Goal: Task Accomplishment & Management: Manage account settings

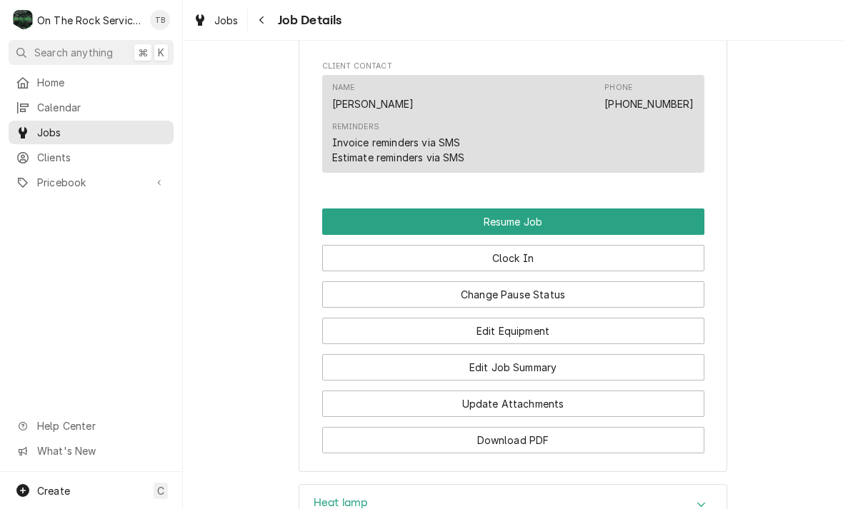
scroll to position [1194, 0]
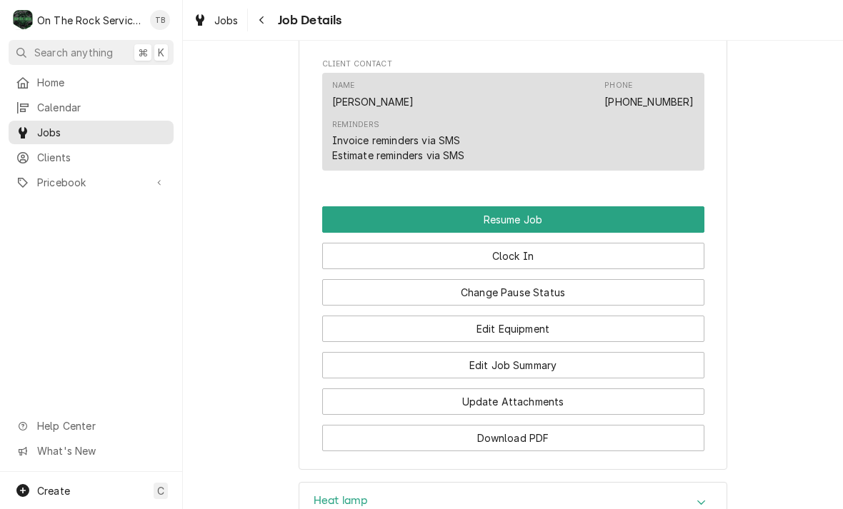
click at [526, 375] on button "Edit Job Summary" at bounding box center [513, 365] width 382 height 26
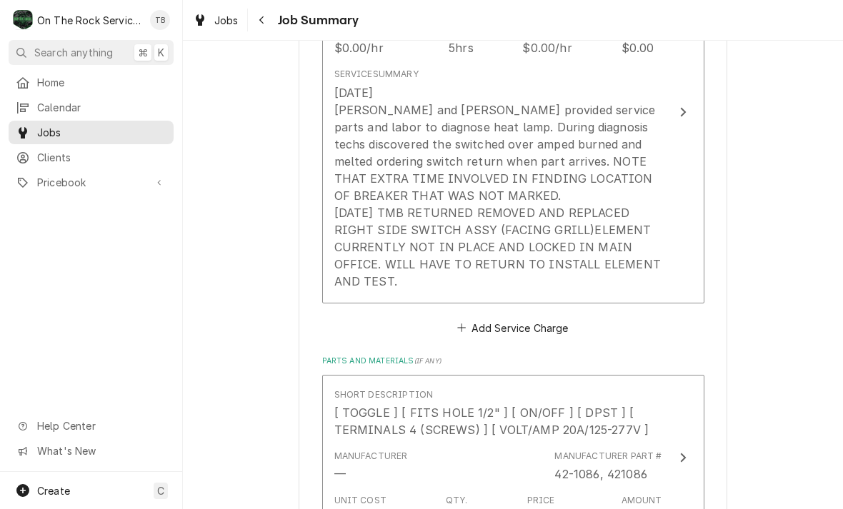
scroll to position [492, 0]
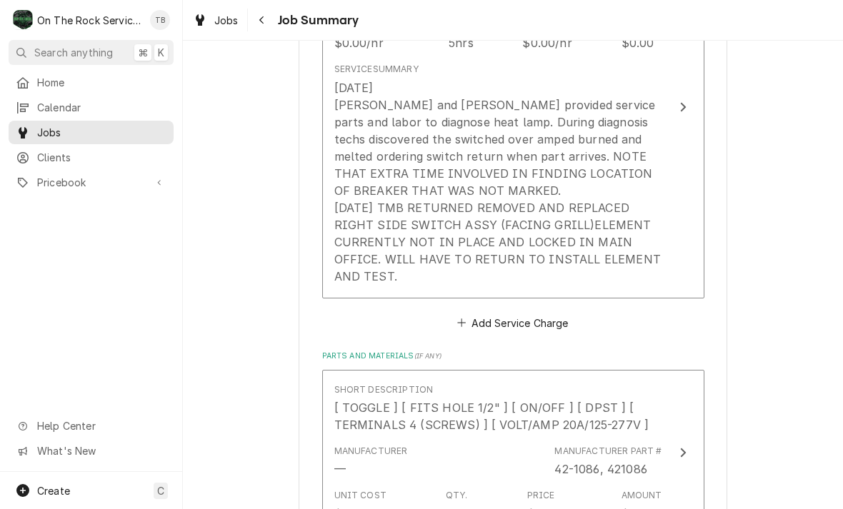
click at [435, 311] on div "Short Description Job | Service Call Service Date [DATE] Hourly Cost $0.00/hr Q…" at bounding box center [513, 124] width 382 height 416
click at [434, 311] on div "Short Description Job | Service Call Service Date [DATE] Hourly Cost $0.00/hr Q…" at bounding box center [513, 124] width 382 height 416
click at [412, 279] on div "8/25/25 Ray and Izzy provided service parts and labor to diagnose heat lamp. Du…" at bounding box center [498, 182] width 328 height 206
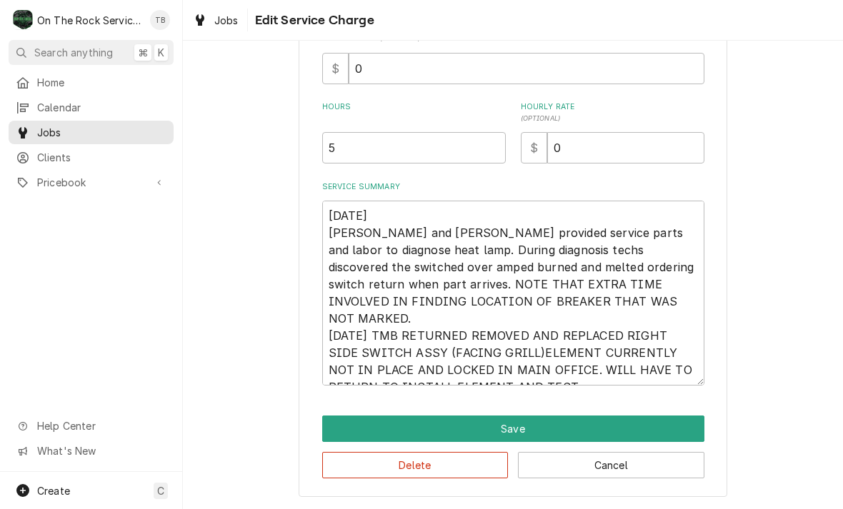
scroll to position [196, 0]
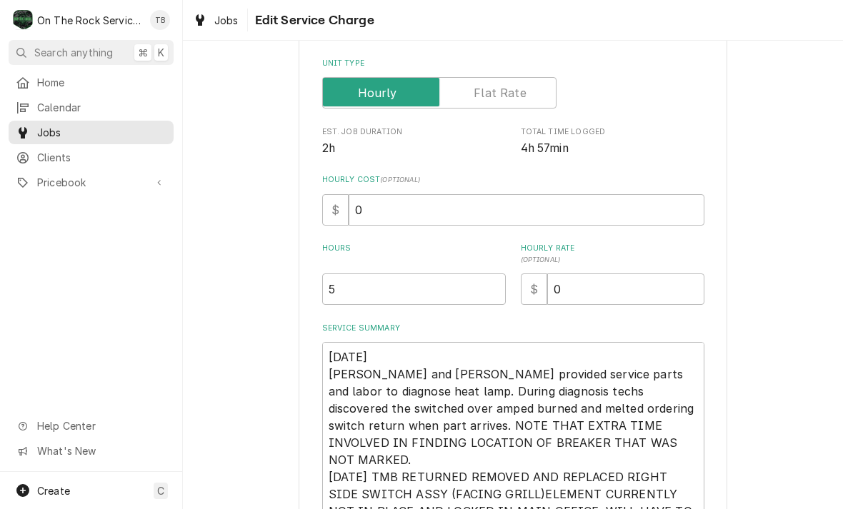
type textarea "x"
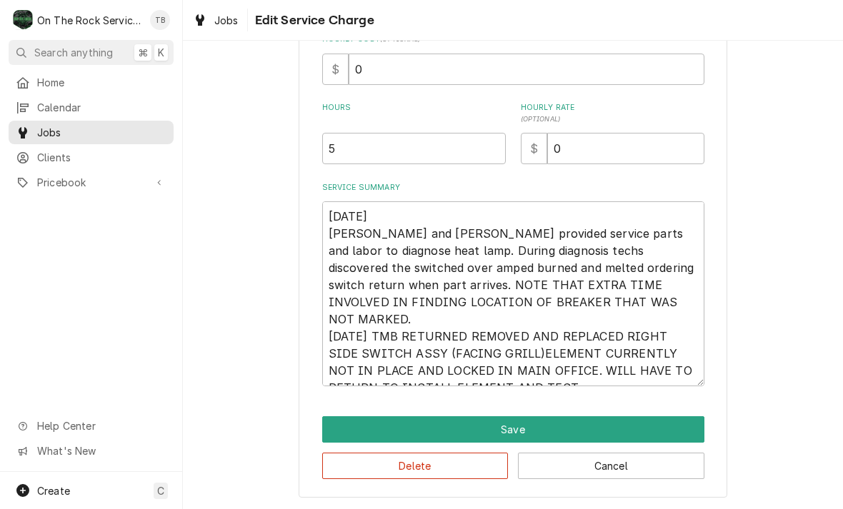
scroll to position [337, 0]
click at [538, 383] on textarea "8/25/25 Ray and Izzy provided service parts and labor to diagnose heat lamp. Du…" at bounding box center [513, 293] width 382 height 185
type textarea "8/25/25 Ray and Izzy provided service parts and labor to diagnose heat lamp. Du…"
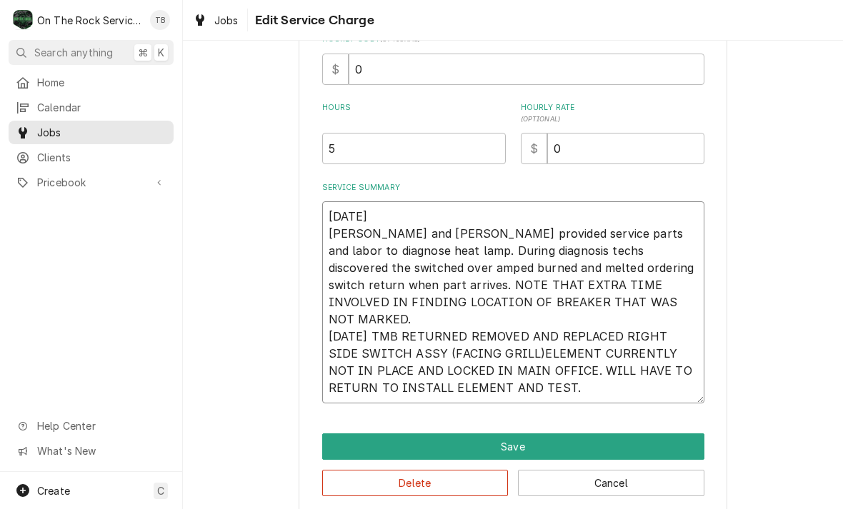
type textarea "x"
type textarea "8/25/25 Ray and Izzy provided service parts and labor to diagnose heat lamp. Du…"
type textarea "x"
type textarea "8/25/25 Ray and Izzy provided service parts and labor to diagnose heat lamp. Du…"
type textarea "x"
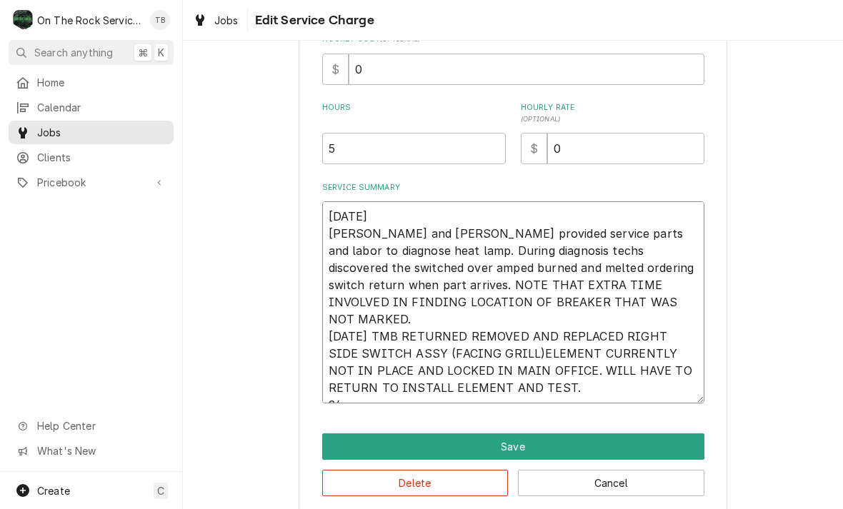
type textarea "8/25/25 Ray and Izzy provided service parts and labor to diagnose heat lamp. Du…"
type textarea "x"
type textarea "8/25/25 Ray and Izzy provided service parts and labor to diagnose heat lamp. Du…"
type textarea "x"
type textarea "8/25/25 Ray and Izzy provided service parts and labor to diagnose heat lamp. Du…"
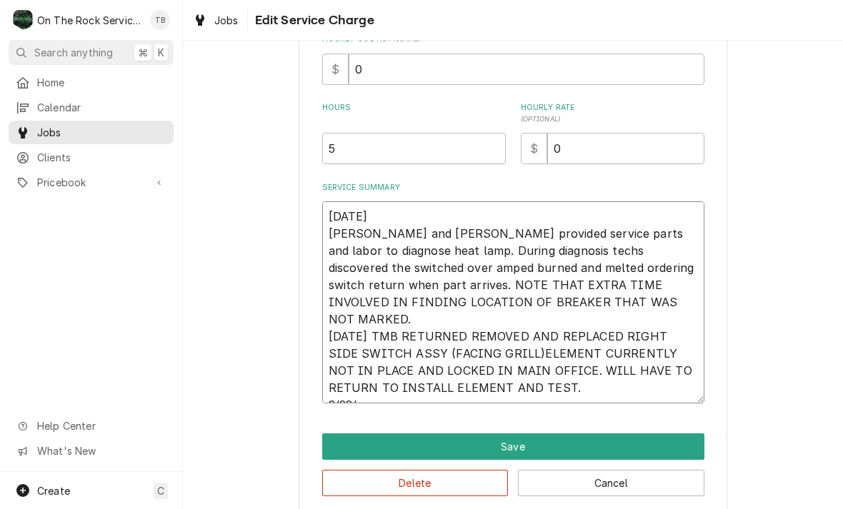
type textarea "x"
type textarea "8/25/25 Ray and Izzy provided service parts and labor to diagnose heat lamp. Du…"
type textarea "x"
type textarea "8/25/25 Ray and Izzy provided service parts and labor to diagnose heat lamp. Du…"
type textarea "x"
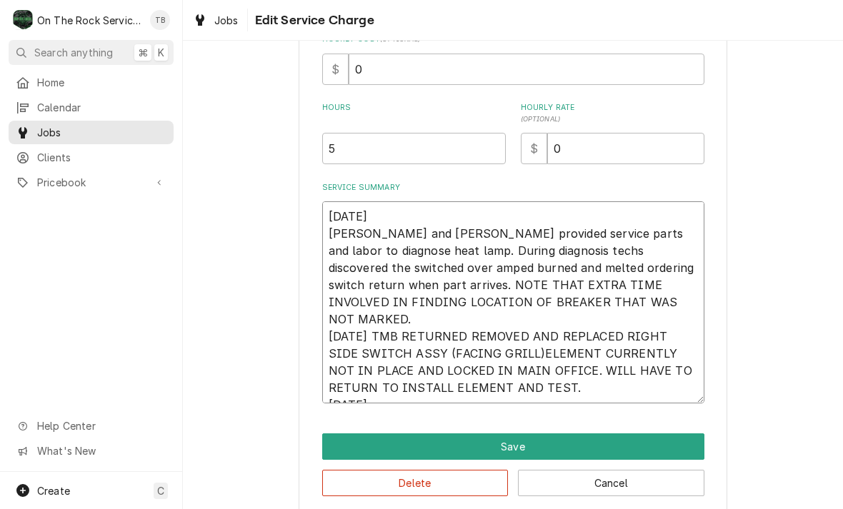
type textarea "8/25/25 Ray and Izzy provided service parts and labor to diagnose heat lamp. Du…"
type textarea "x"
type textarea "8/25/25 Ray and Izzy provided service parts and labor to diagnose heat lamp. Du…"
type textarea "x"
type textarea "8/25/25 Ray and Izzy provided service parts and labor to diagnose heat lamp. Du…"
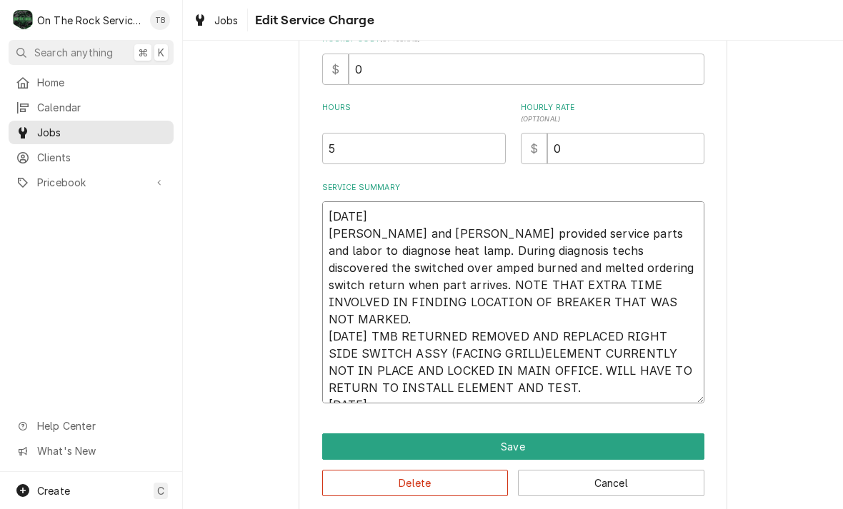
type textarea "x"
type textarea "8/25/25 Ray and Izzy provided service parts and labor to diagnose heat lamp. Du…"
type textarea "x"
type textarea "8/25/25 Ray and Izzy provided service parts and labor to diagnose heat lamp. Du…"
type textarea "x"
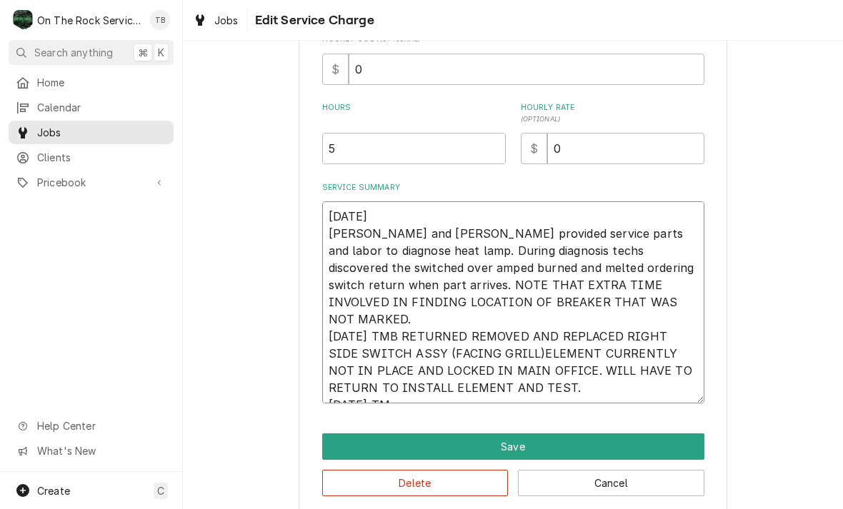
type textarea "8/25/25 Ray and Izzy provided service parts and labor to diagnose heat lamp. Du…"
type textarea "x"
type textarea "8/25/25 Ray and Izzy provided service parts and labor to diagnose heat lamp. Du…"
type textarea "x"
type textarea "8/25/25 Ray and Izzy provided service parts and labor to diagnose heat lamp. Du…"
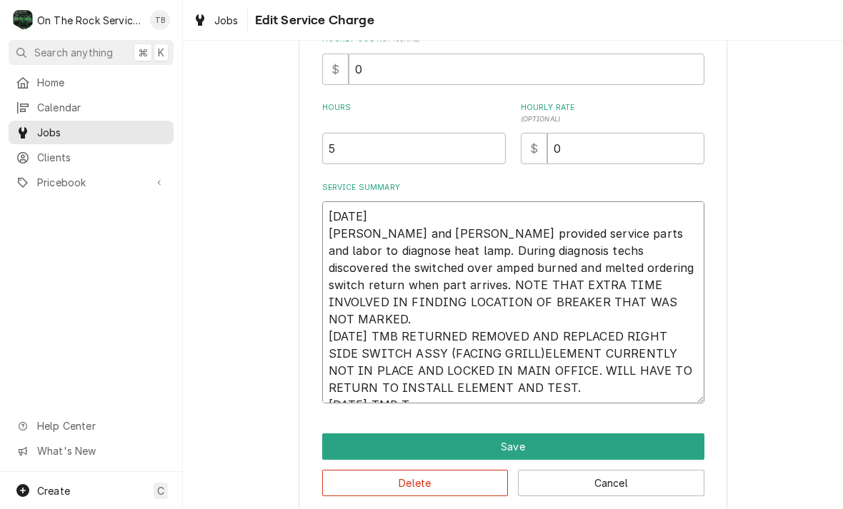
type textarea "x"
type textarea "8/25/25 Ray and Izzy provided service parts and labor to diagnose heat lamp. Du…"
type textarea "x"
type textarea "8/25/25 Ray and Izzy provided service parts and labor to diagnose heat lamp. Du…"
type textarea "x"
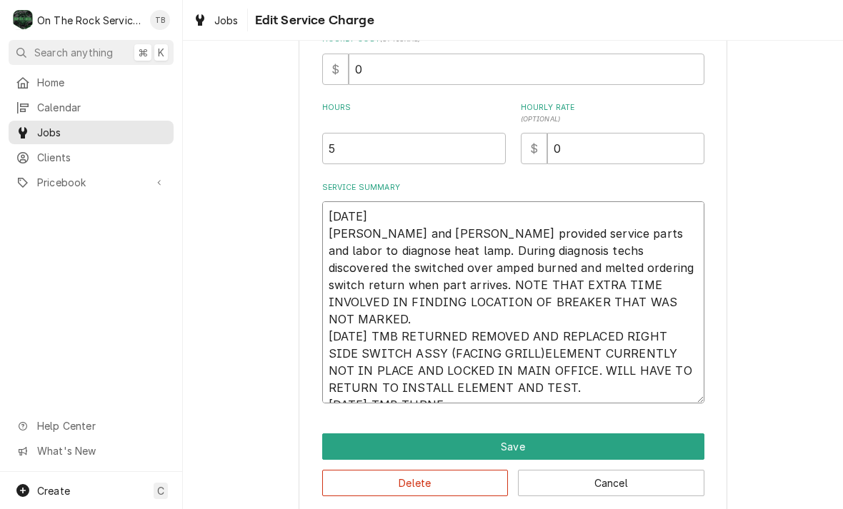
type textarea "8/25/25 Ray and Izzy provided service parts and labor to diagnose heat lamp. Du…"
type textarea "x"
type textarea "8/25/25 Ray and Izzy provided service parts and labor to diagnose heat lamp. Du…"
type textarea "x"
type textarea "8/25/25 Ray and Izzy provided service parts and labor to diagnose heat lamp. Du…"
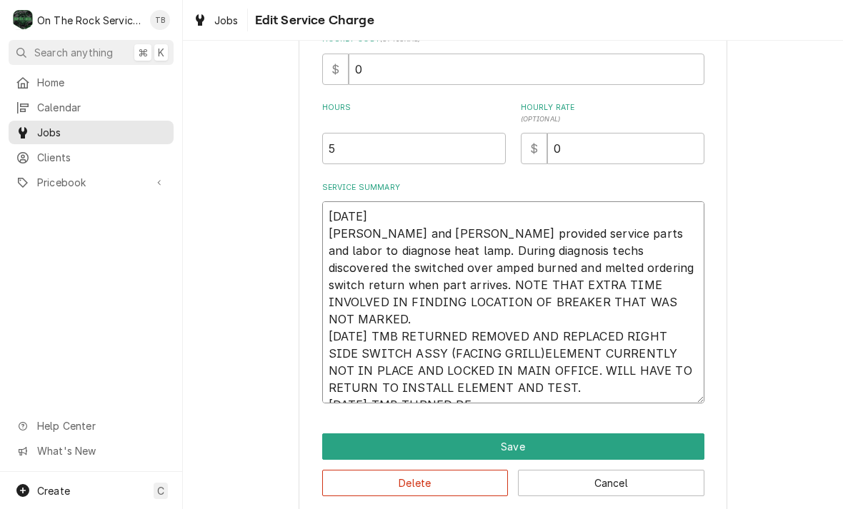
type textarea "x"
type textarea "8/25/25 Ray and Izzy provided service parts and labor to diagnose heat lamp. Du…"
type textarea "x"
type textarea "8/25/25 Ray and Izzy provided service parts and labor to diagnose heat lamp. Du…"
type textarea "x"
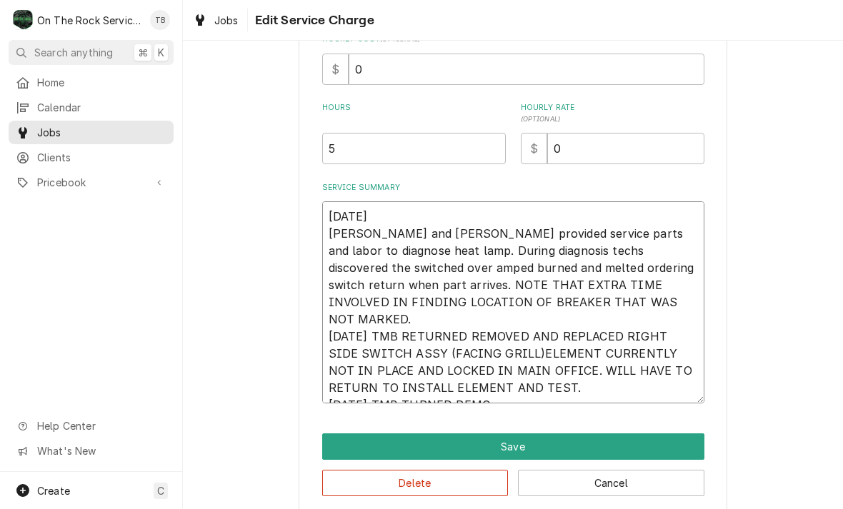
type textarea "8/25/25 Ray and Izzy provided service parts and labor to diagnose heat lamp. Du…"
type textarea "x"
type textarea "8/25/25 Ray and Izzy provided service parts and labor to diagnose heat lamp. Du…"
type textarea "x"
type textarea "8/25/25 Ray and Izzy provided service parts and labor to diagnose heat lamp. Du…"
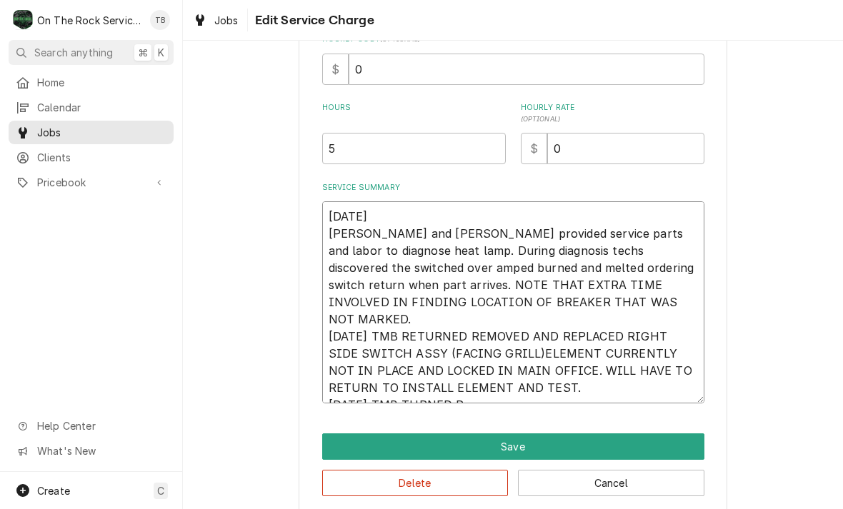
type textarea "x"
type textarea "8/25/25 Ray and Izzy provided service parts and labor to diagnose heat lamp. Du…"
type textarea "x"
type textarea "8/25/25 Ray and Izzy provided service parts and labor to diagnose heat lamp. Du…"
type textarea "x"
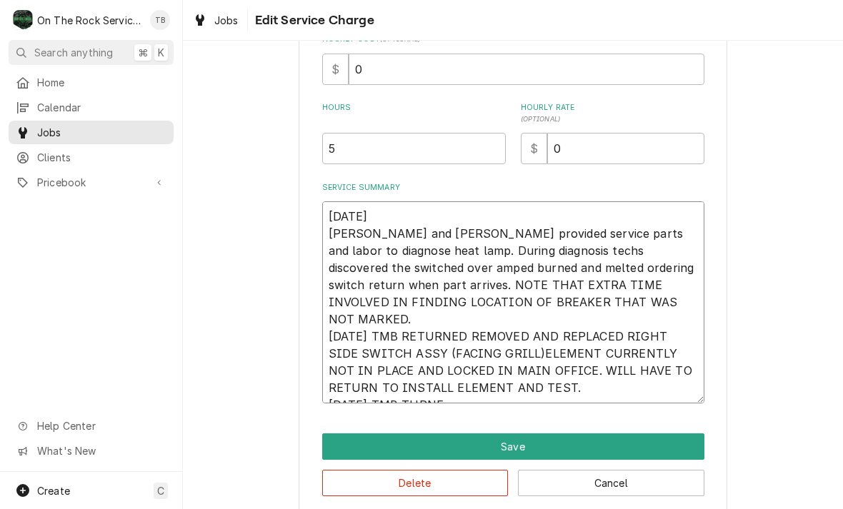
type textarea "8/25/25 Ray and Izzy provided service parts and labor to diagnose heat lamp. Du…"
type textarea "x"
type textarea "8/25/25 Ray and Izzy provided service parts and labor to diagnose heat lamp. Du…"
type textarea "x"
type textarea "8/25/25 Ray and Izzy provided service parts and labor to diagnose heat lamp. Du…"
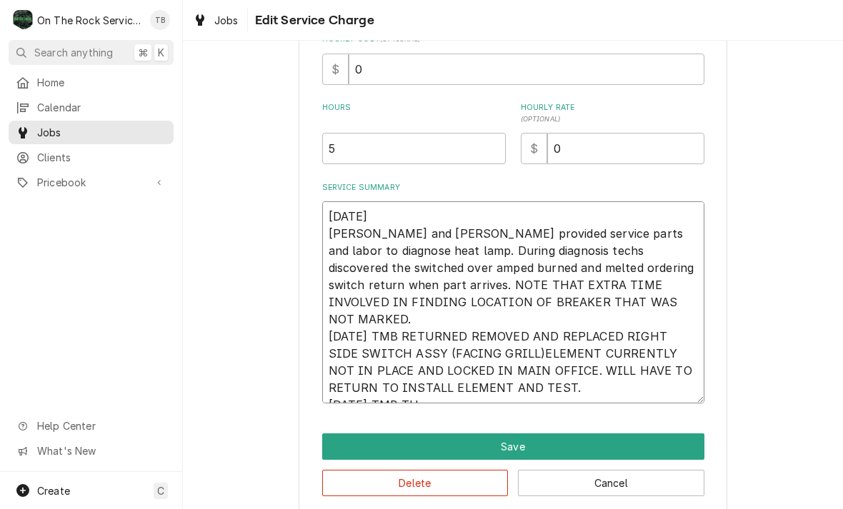
type textarea "x"
type textarea "8/25/25 Ray and Izzy provided service parts and labor to diagnose heat lamp. Du…"
type textarea "x"
type textarea "8/25/25 Ray and Izzy provided service parts and labor to diagnose heat lamp. Du…"
type textarea "x"
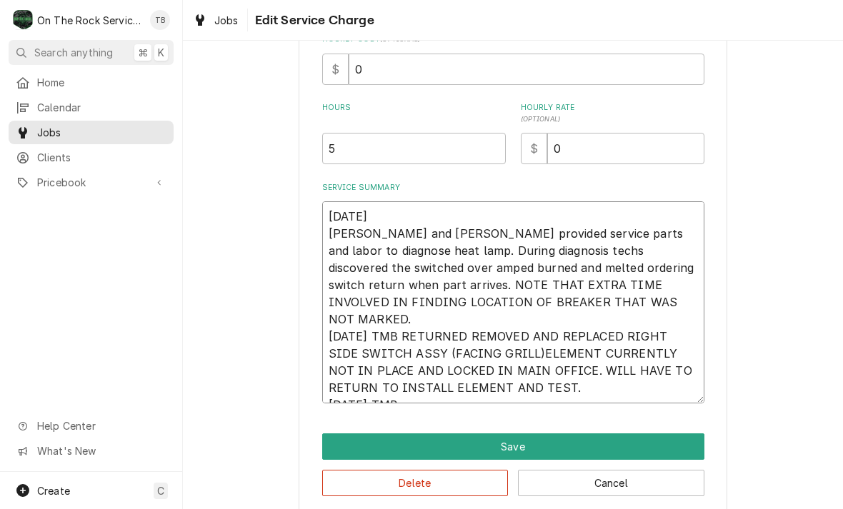
type textarea "8/25/25 Ray and Izzy provided service parts and labor to diagnose heat lamp. Du…"
type textarea "x"
type textarea "8/25/25 Ray and Izzy provided service parts and labor to diagnose heat lamp. Du…"
type textarea "x"
type textarea "8/25/25 Ray and Izzy provided service parts and labor to diagnose heat lamp. Du…"
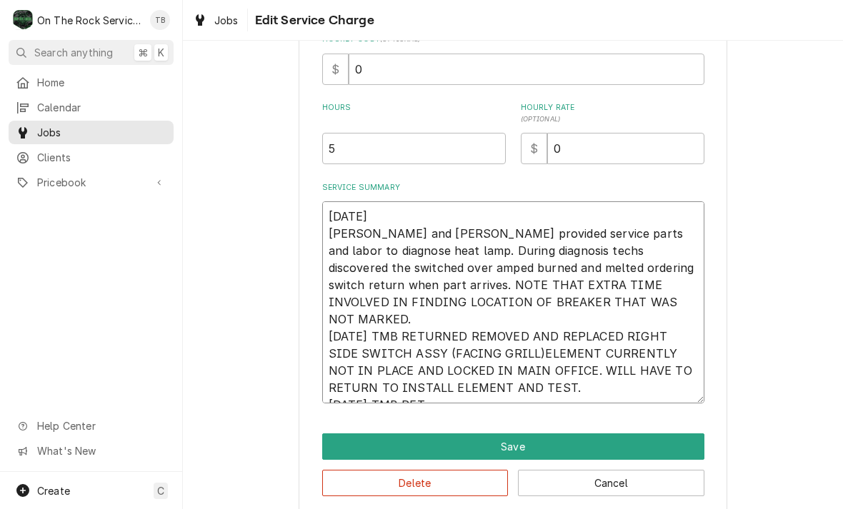
type textarea "x"
type textarea "8/25/25 Ray and Izzy provided service parts and labor to diagnose heat lamp. Du…"
type textarea "x"
type textarea "8/25/25 Ray and Izzy provided service parts and labor to diagnose heat lamp. Du…"
type textarea "x"
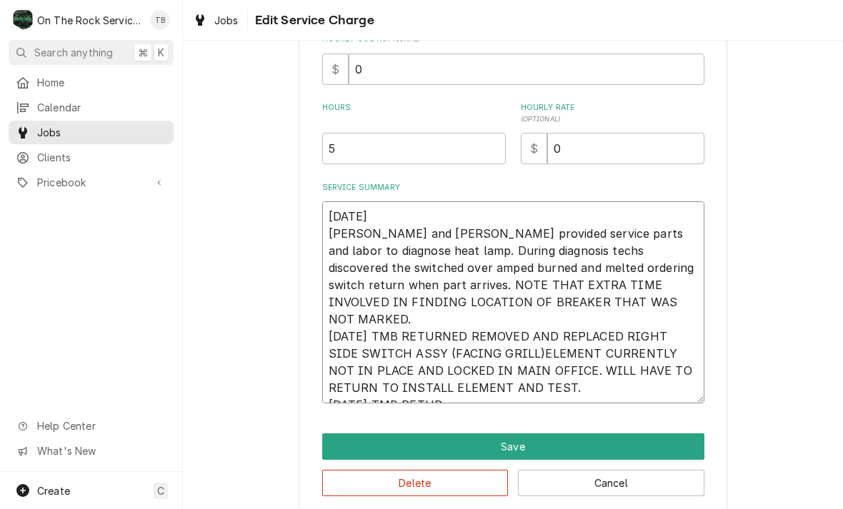
type textarea "8/25/25 Ray and Izzy provided service parts and labor to diagnose heat lamp. Du…"
type textarea "x"
type textarea "8/25/25 Ray and Izzy provided service parts and labor to diagnose heat lamp. Du…"
type textarea "x"
type textarea "8/25/25 Ray and Izzy provided service parts and labor to diagnose heat lamp. Du…"
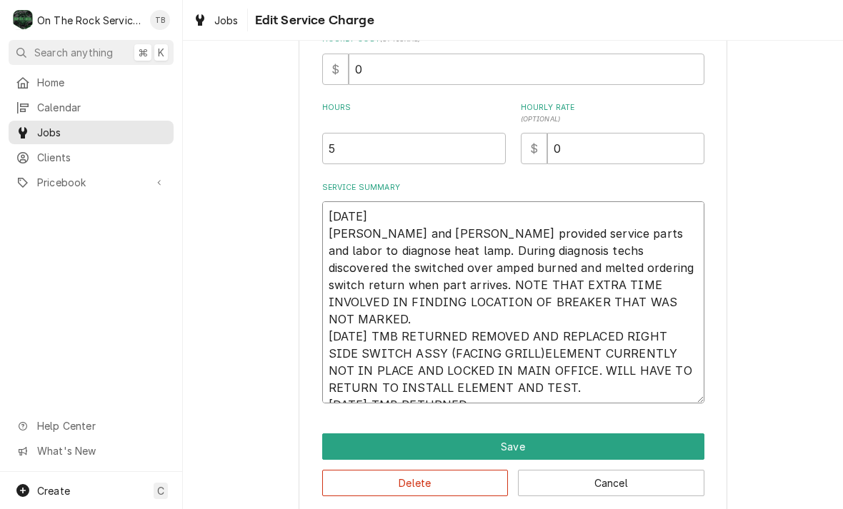
type textarea "x"
type textarea "8/25/25 Ray and Izzy provided service parts and labor to diagnose heat lamp. Du…"
type textarea "x"
type textarea "8/25/25 Ray and Izzy provided service parts and labor to diagnose heat lamp. Du…"
type textarea "x"
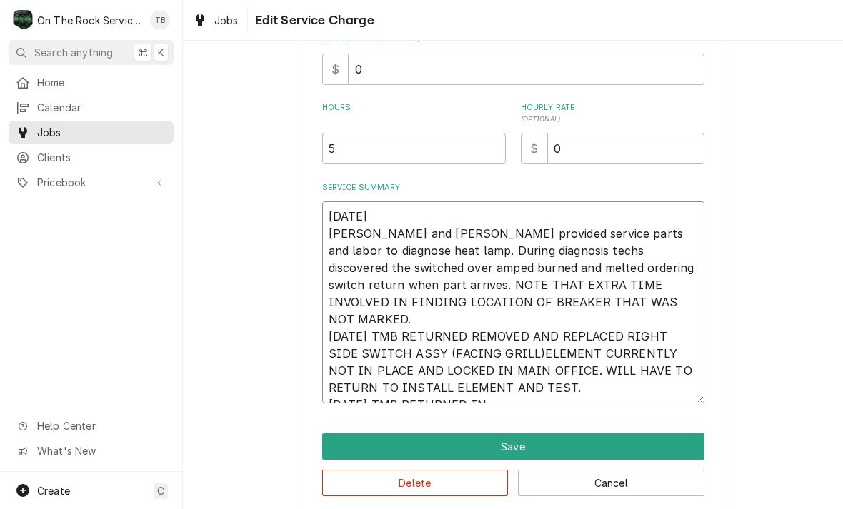
type textarea "8/25/25 Ray and Izzy provided service parts and labor to diagnose heat lamp. Du…"
type textarea "x"
type textarea "8/25/25 Ray and Izzy provided service parts and labor to diagnose heat lamp. Du…"
type textarea "x"
type textarea "8/25/25 Ray and Izzy provided service parts and labor to diagnose heat lamp. Du…"
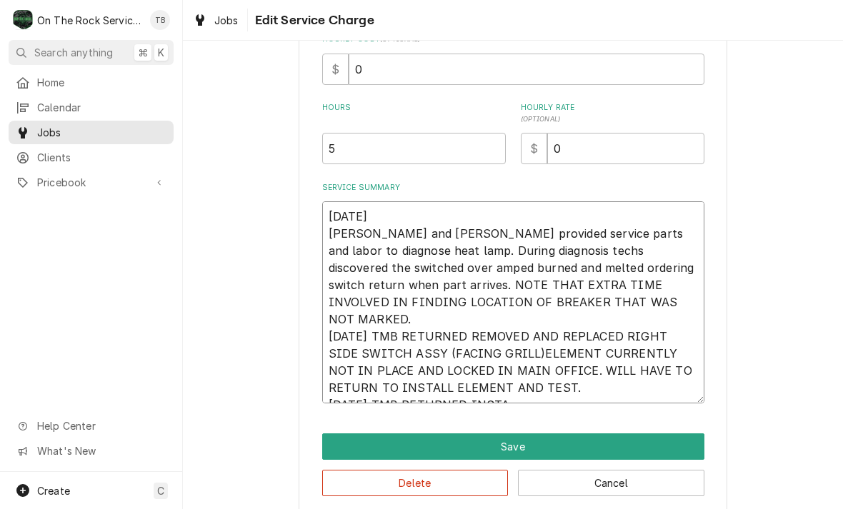
type textarea "x"
type textarea "8/25/25 Ray and Izzy provided service parts and labor to diagnose heat lamp. Du…"
type textarea "x"
type textarea "8/25/25 Ray and Izzy provided service parts and labor to diagnose heat lamp. Du…"
type textarea "x"
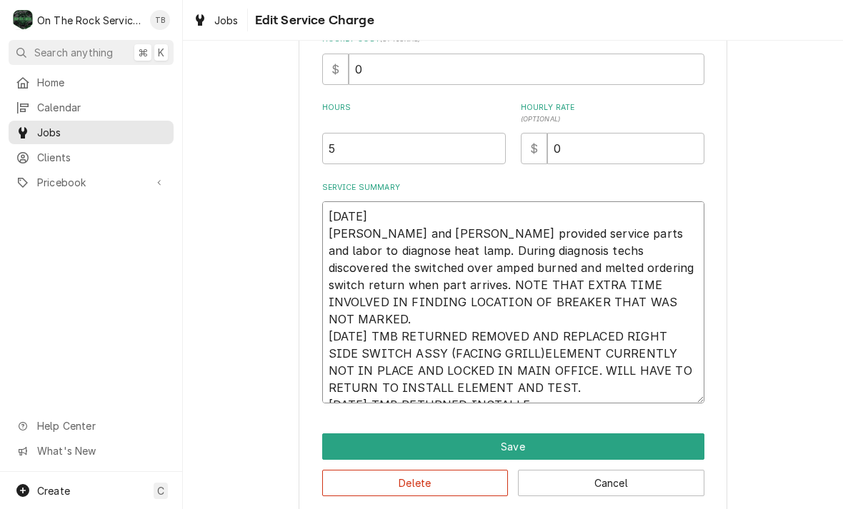
type textarea "8/25/25 Ray and Izzy provided service parts and labor to diagnose heat lamp. Du…"
type textarea "x"
type textarea "8/25/25 Ray and Izzy provided service parts and labor to diagnose heat lamp. Du…"
type textarea "x"
type textarea "8/25/25 Ray and Izzy provided service parts and labor to diagnose heat lamp. Du…"
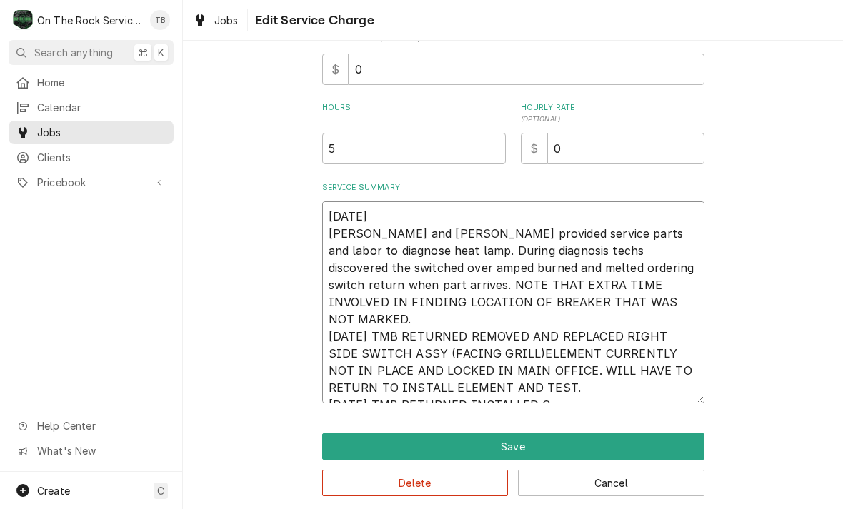
type textarea "x"
type textarea "8/25/25 Ray and Izzy provided service parts and labor to diagnose heat lamp. Du…"
type textarea "x"
type textarea "8/25/25 Ray and Izzy provided service parts and labor to diagnose heat lamp. Du…"
type textarea "x"
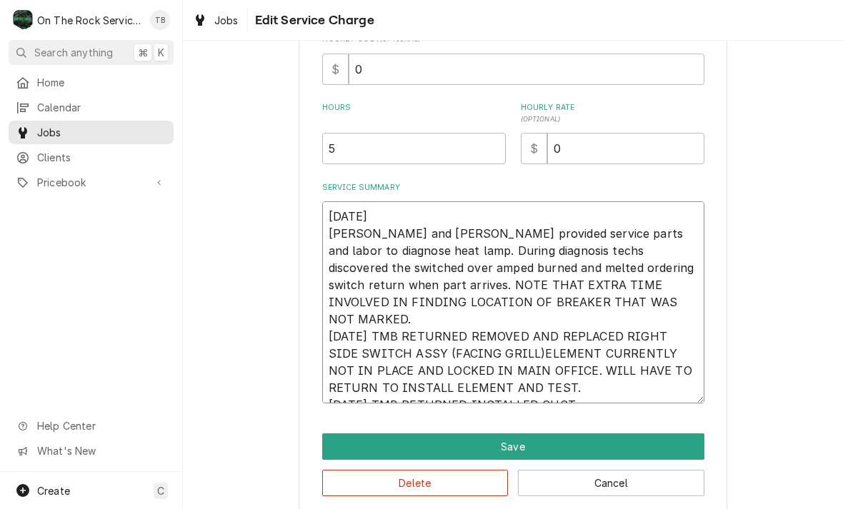
type textarea "8/25/25 Ray and Izzy provided service parts and labor to diagnose heat lamp. Du…"
type textarea "x"
type textarea "8/25/25 Ray and Izzy provided service parts and labor to diagnose heat lamp. Du…"
type textarea "x"
type textarea "8/25/25 Ray and Izzy provided service parts and labor to diagnose heat lamp. Du…"
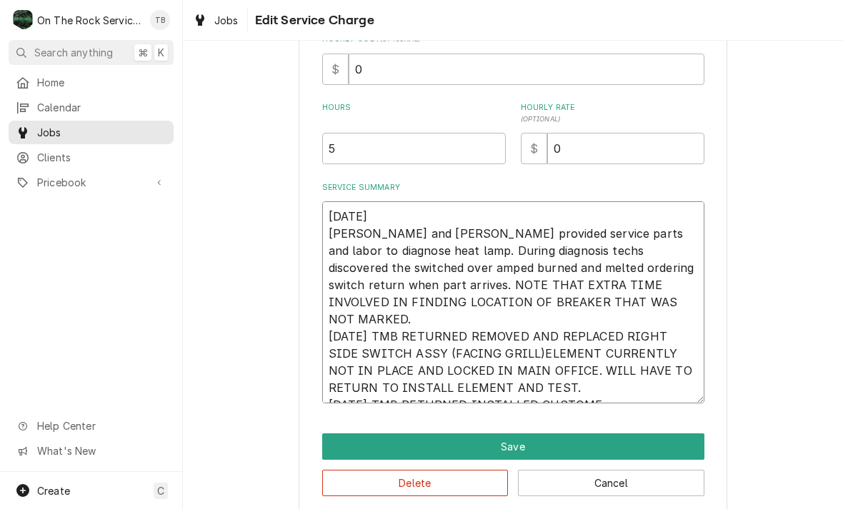
type textarea "x"
type textarea "8/25/25 Ray and Izzy provided service parts and labor to diagnose heat lamp. Du…"
type textarea "x"
type textarea "8/25/25 Ray and Izzy provided service parts and labor to diagnose heat lamp. Du…"
type textarea "x"
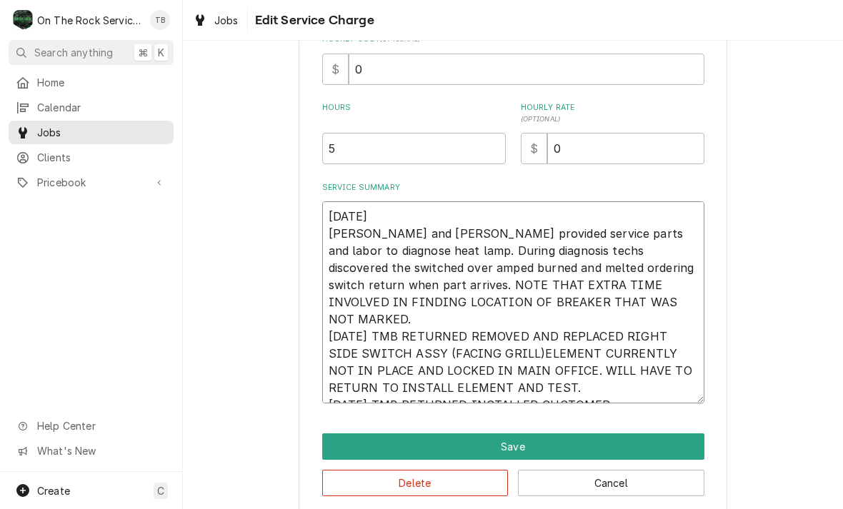
type textarea "8/25/25 Ray and Izzy provided service parts and labor to diagnose heat lamp. Du…"
type textarea "x"
type textarea "8/25/25 Ray and Izzy provided service parts and labor to diagnose heat lamp. Du…"
type textarea "x"
type textarea "8/25/25 Ray and Izzy provided service parts and labor to diagnose heat lamp. Du…"
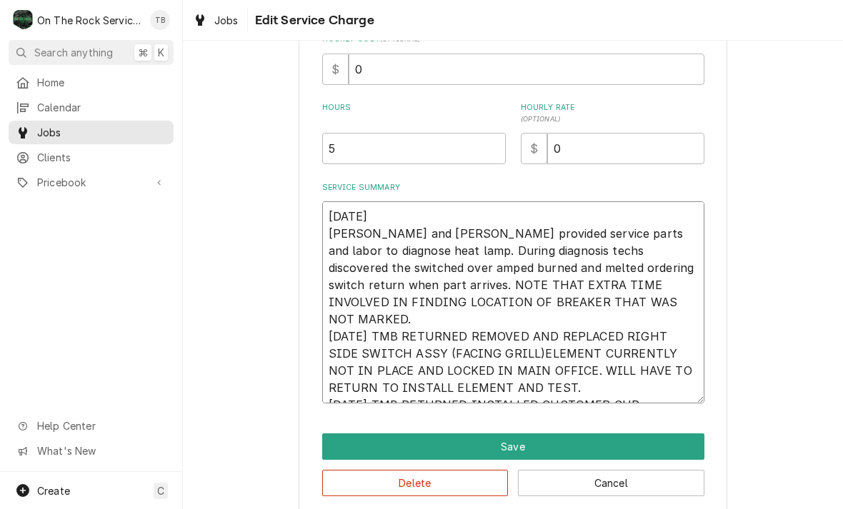
type textarea "x"
type textarea "8/25/25 Ray and Izzy provided service parts and labor to diagnose heat lamp. Du…"
type textarea "x"
type textarea "8/25/25 Ray and Izzy provided service parts and labor to diagnose heat lamp. Du…"
type textarea "x"
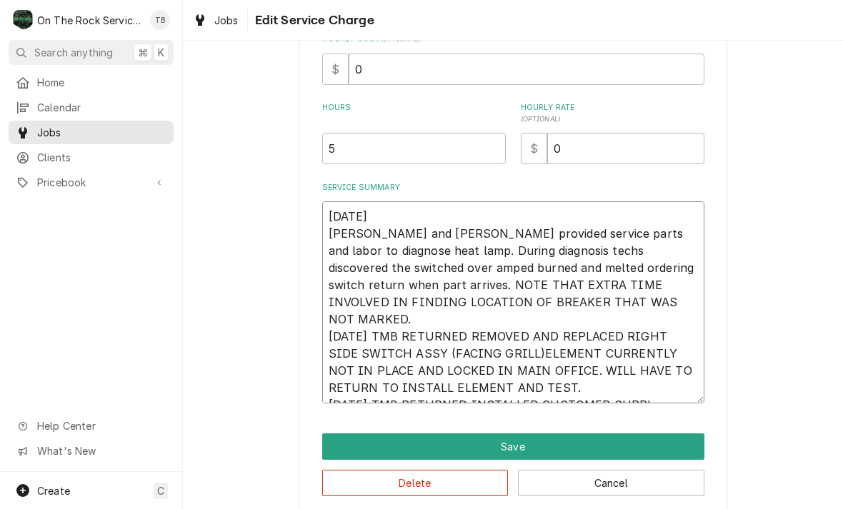
type textarea "8/25/25 Ray and Izzy provided service parts and labor to diagnose heat lamp. Du…"
type textarea "x"
type textarea "8/25/25 Ray and Izzy provided service parts and labor to diagnose heat lamp. Du…"
type textarea "x"
type textarea "8/25/25 Ray and Izzy provided service parts and labor to diagnose heat lamp. Du…"
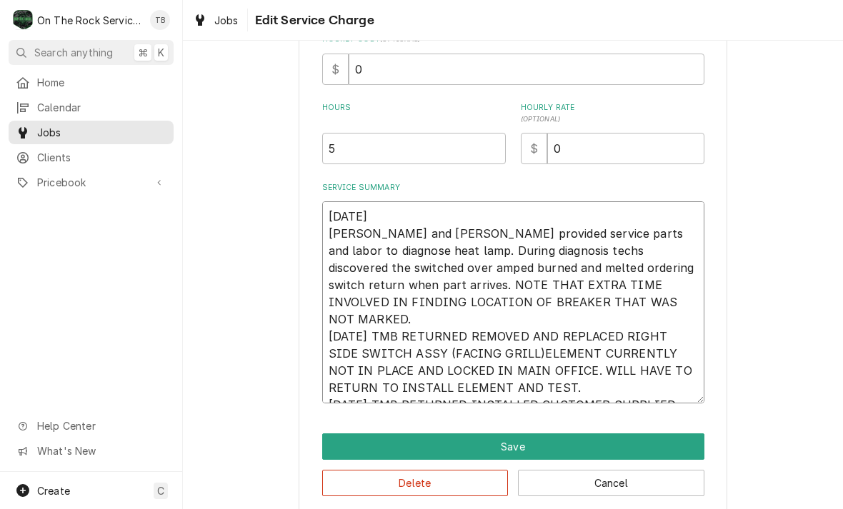
type textarea "x"
type textarea "8/25/25 Ray and Izzy provided service parts and labor to diagnose heat lamp. Du…"
type textarea "x"
type textarea "8/25/25 Ray and Izzy provided service parts and labor to diagnose heat lamp. Du…"
type textarea "x"
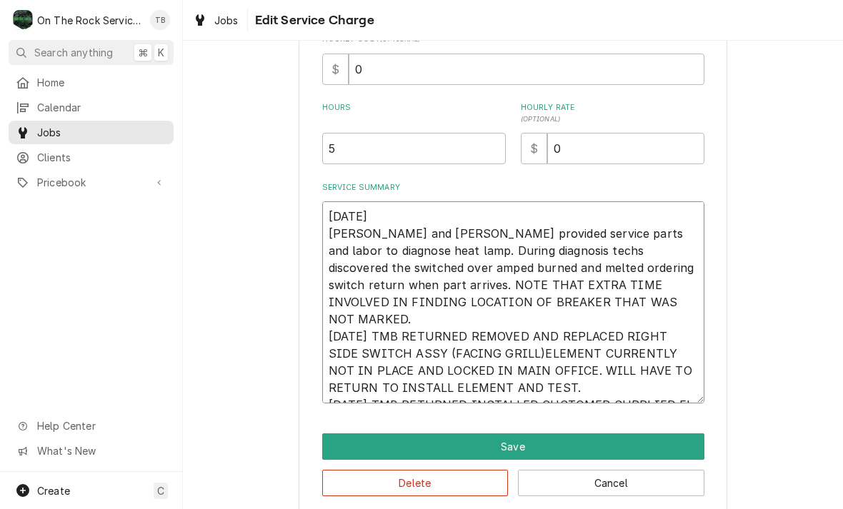
type textarea "8/25/25 Ray and Izzy provided service parts and labor to diagnose heat lamp. Du…"
type textarea "x"
type textarea "8/25/25 Ray and Izzy provided service parts and labor to diagnose heat lamp. Du…"
type textarea "x"
type textarea "8/25/25 Ray and Izzy provided service parts and labor to diagnose heat lamp. Du…"
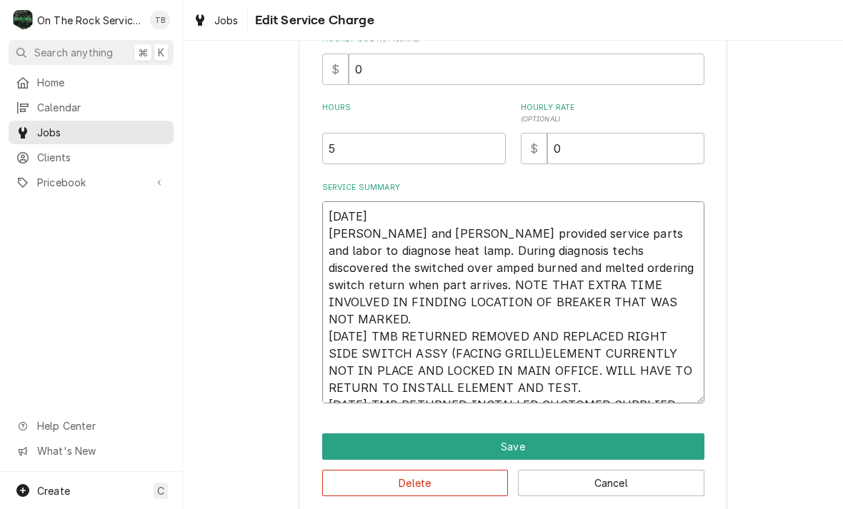
type textarea "x"
type textarea "8/25/25 Ray and Izzy provided service parts and labor to diagnose heat lamp. Du…"
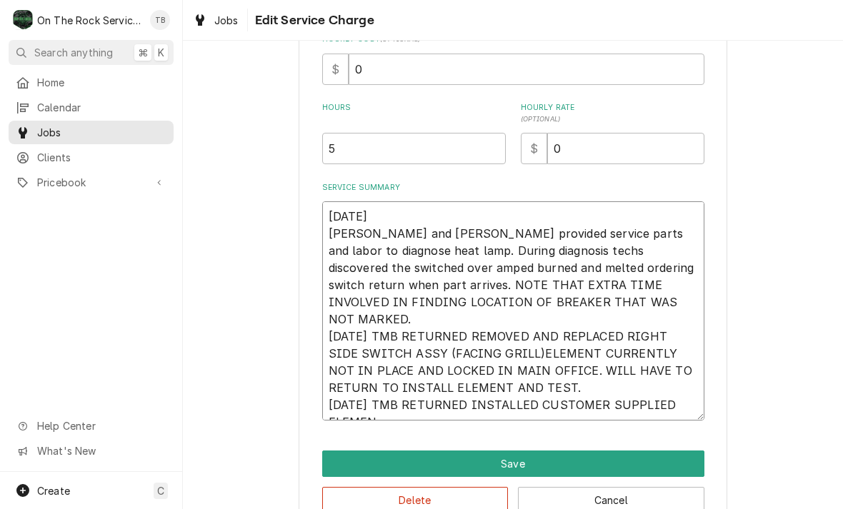
type textarea "x"
type textarea "8/25/25 Ray and Izzy provided service parts and labor to diagnose heat lamp. Du…"
type textarea "x"
type textarea "8/25/25 Ray and Izzy provided service parts and labor to diagnose heat lamp. Du…"
type textarea "x"
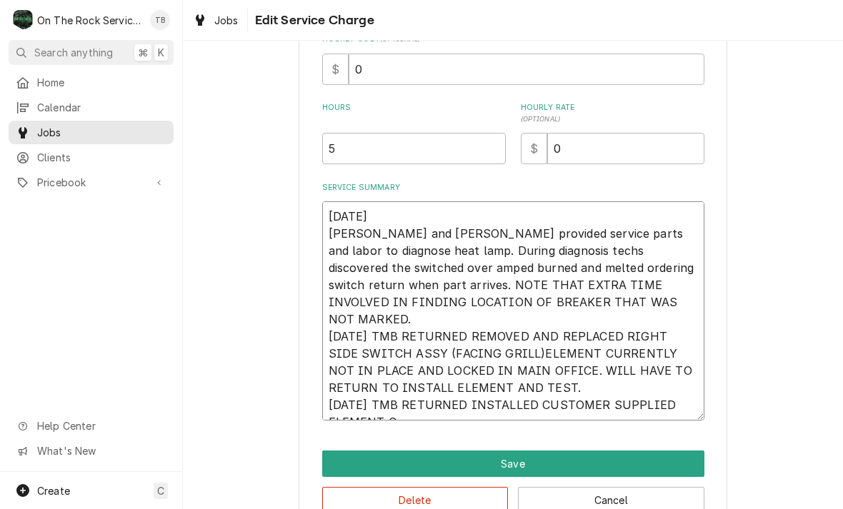
type textarea "8/25/25 Ray and Izzy provided service parts and labor to diagnose heat lamp. Du…"
type textarea "x"
type textarea "8/25/25 Ray and Izzy provided service parts and labor to diagnose heat lamp. Du…"
type textarea "x"
type textarea "8/25/25 Ray and Izzy provided service parts and labor to diagnose heat lamp. Du…"
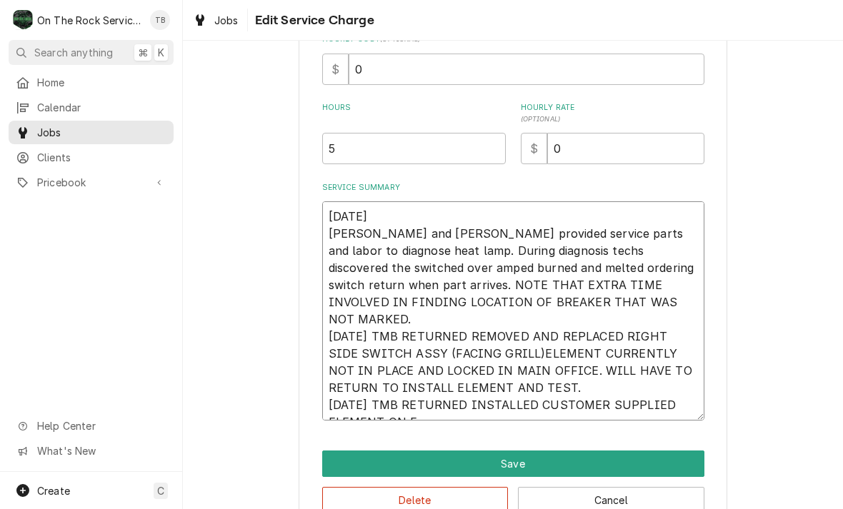
type textarea "x"
type textarea "8/25/25 Ray and Izzy provided service parts and labor to diagnose heat lamp. Du…"
type textarea "x"
type textarea "8/25/25 Ray and Izzy provided service parts and labor to diagnose heat lamp. Du…"
type textarea "x"
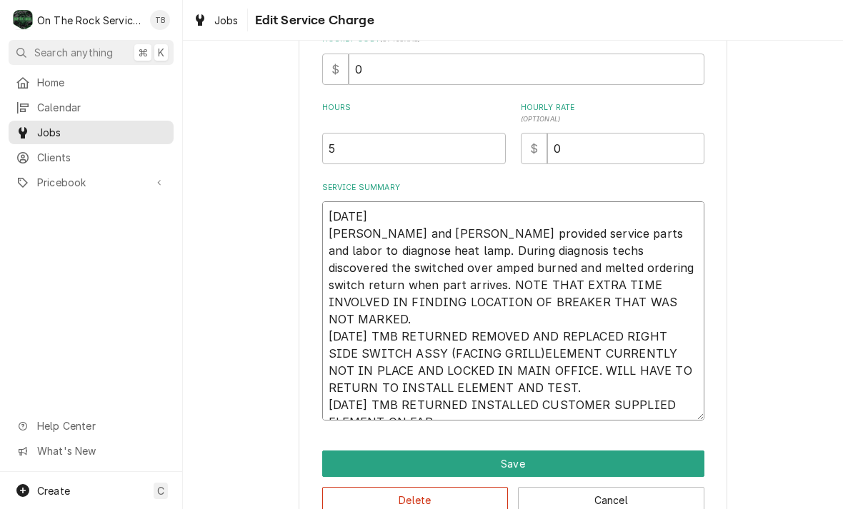
type textarea "8/25/25 Ray and Izzy provided service parts and labor to diagnose heat lamp. Du…"
type textarea "x"
type textarea "8/25/25 Ray and Izzy provided service parts and labor to diagnose heat lamp. Du…"
type textarea "x"
type textarea "8/25/25 Ray and Izzy provided service parts and labor to diagnose heat lamp. Du…"
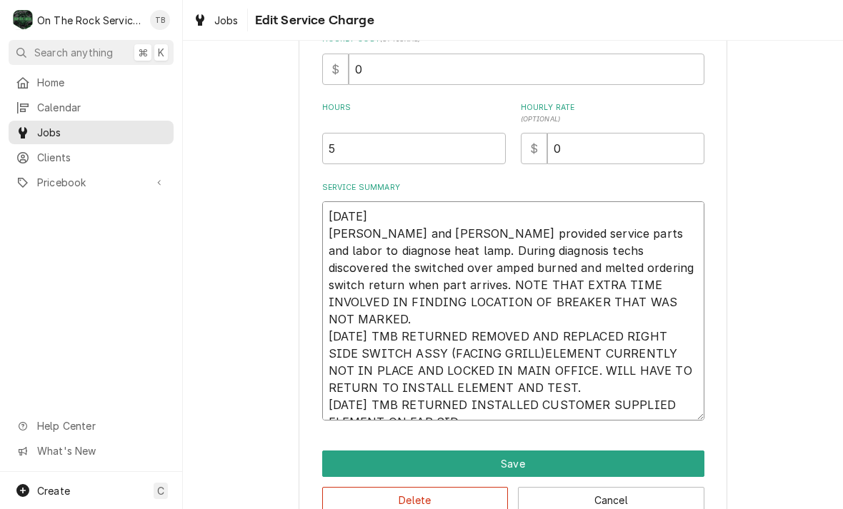
type textarea "x"
type textarea "8/25/25 Ray and Izzy provided service parts and labor to diagnose heat lamp. Du…"
type textarea "x"
type textarea "8/25/25 Ray and Izzy provided service parts and labor to diagnose heat lamp. Du…"
type textarea "x"
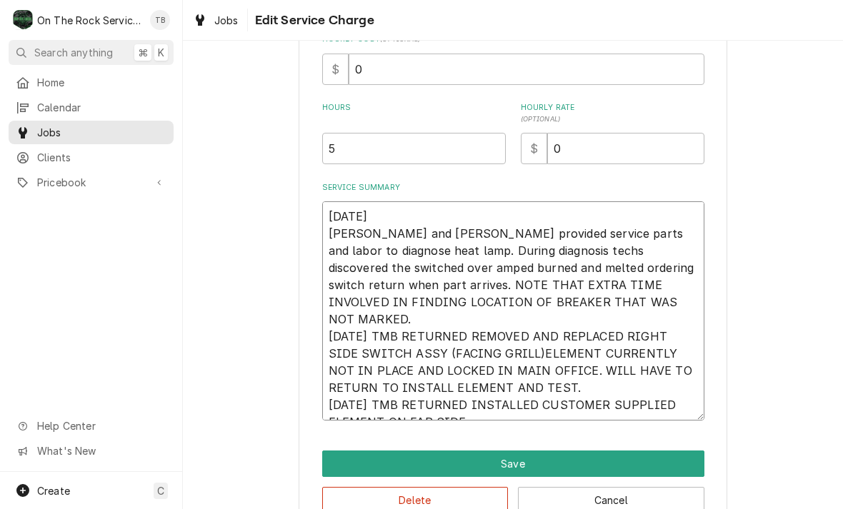
type textarea "8/25/25 Ray and Izzy provided service parts and labor to diagnose heat lamp. Du…"
type textarea "x"
type textarea "8/25/25 Ray and Izzy provided service parts and labor to diagnose heat lamp. Du…"
type textarea "x"
type textarea "8/25/25 Ray and Izzy provided service parts and labor to diagnose heat lamp. Du…"
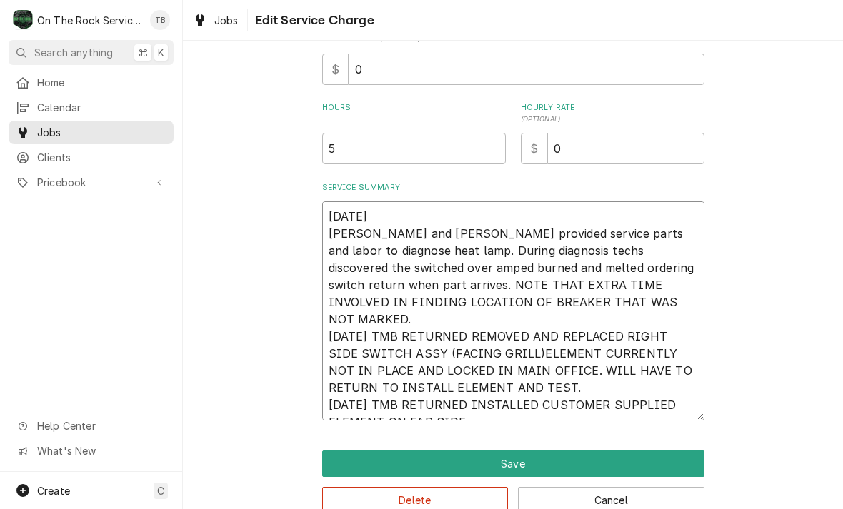
type textarea "x"
type textarea "8/25/25 Ray and Izzy provided service parts and labor to diagnose heat lamp. Du…"
type textarea "x"
type textarea "8/25/25 Ray and Izzy provided service parts and labor to diagnose heat lamp. Du…"
type textarea "x"
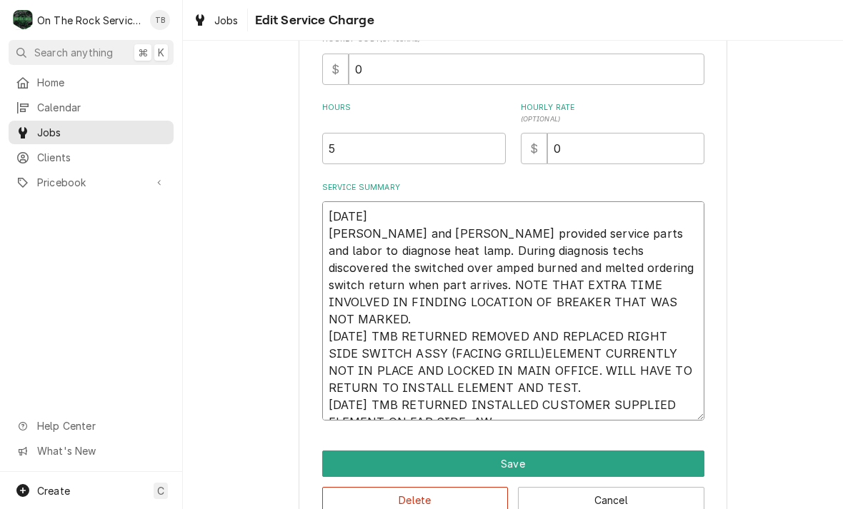
type textarea "8/25/25 Ray and Izzy provided service parts and labor to diagnose heat lamp. Du…"
type textarea "x"
type textarea "8/25/25 Ray and Izzy provided service parts and labor to diagnose heat lamp. Du…"
type textarea "x"
type textarea "8/25/25 Ray and Izzy provided service parts and labor to diagnose heat lamp. Du…"
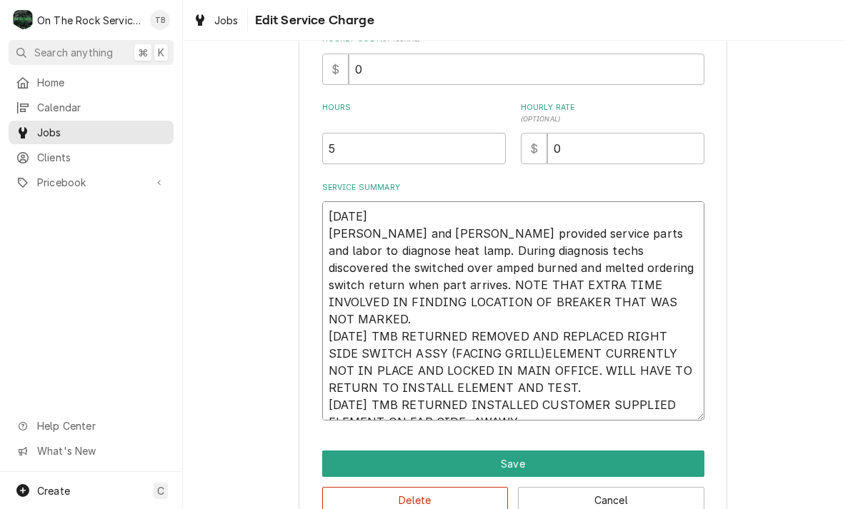
type textarea "x"
type textarea "8/25/25 Ray and Izzy provided service parts and labor to diagnose heat lamp. Du…"
type textarea "x"
type textarea "8/25/25 Ray and Izzy provided service parts and labor to diagnose heat lamp. Du…"
type textarea "x"
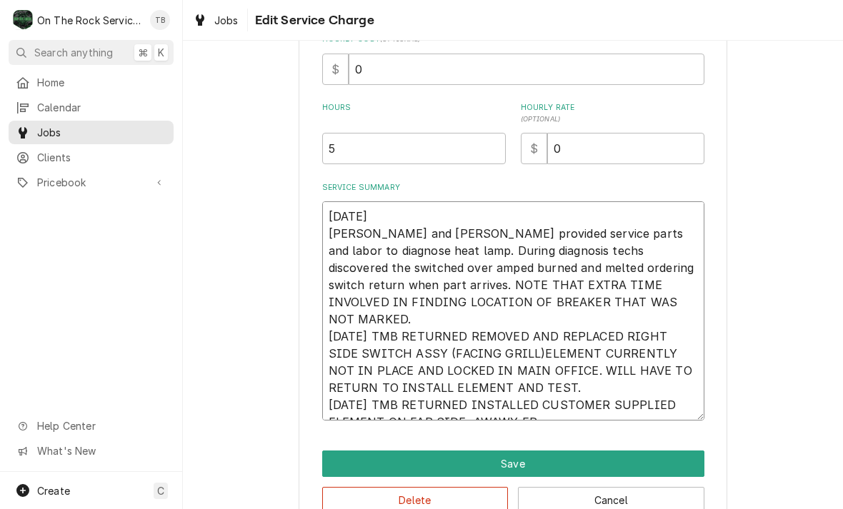
type textarea "8/25/25 Ray and Izzy provided service parts and labor to diagnose heat lamp. Du…"
type textarea "x"
type textarea "8/25/25 Ray and Izzy provided service parts and labor to diagnose heat lamp. Du…"
type textarea "x"
type textarea "8/25/25 Ray and Izzy provided service parts and labor to diagnose heat lamp. Du…"
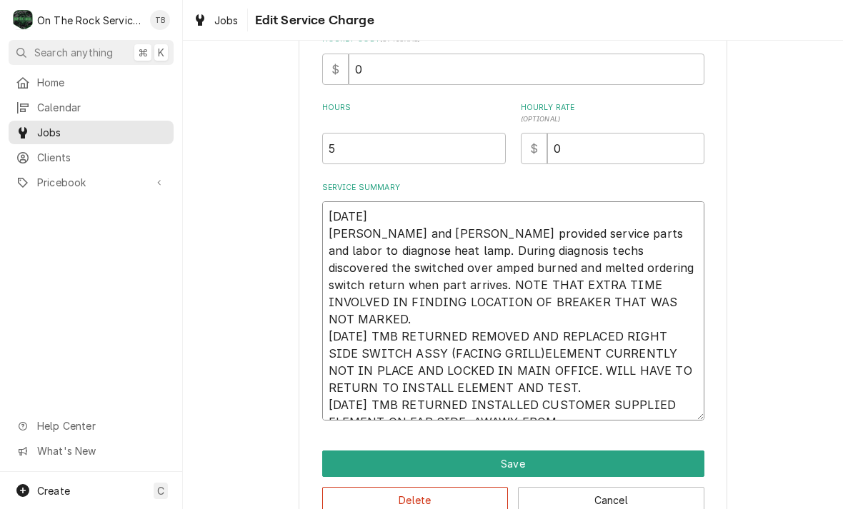
type textarea "x"
type textarea "8/25/25 Ray and Izzy provided service parts and labor to diagnose heat lamp. Du…"
type textarea "x"
type textarea "8/25/25 Ray and Izzy provided service parts and labor to diagnose heat lamp. Du…"
type textarea "x"
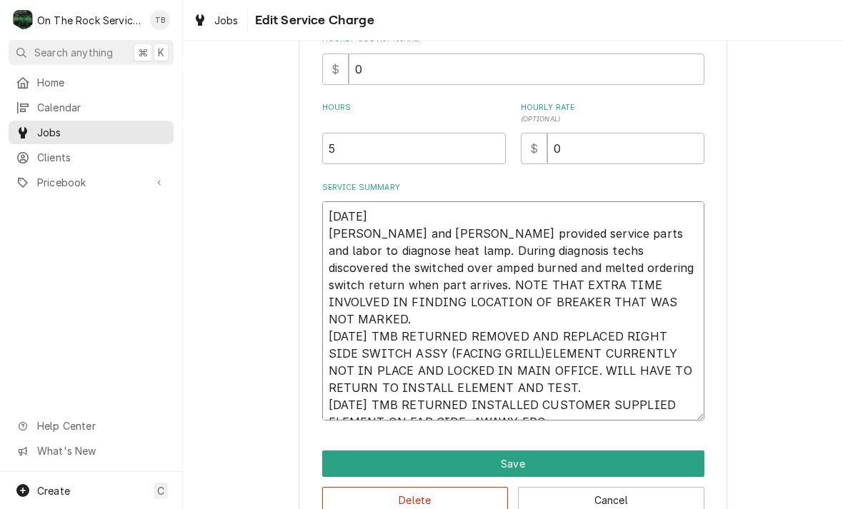
type textarea "8/25/25 Ray and Izzy provided service parts and labor to diagnose heat lamp. Du…"
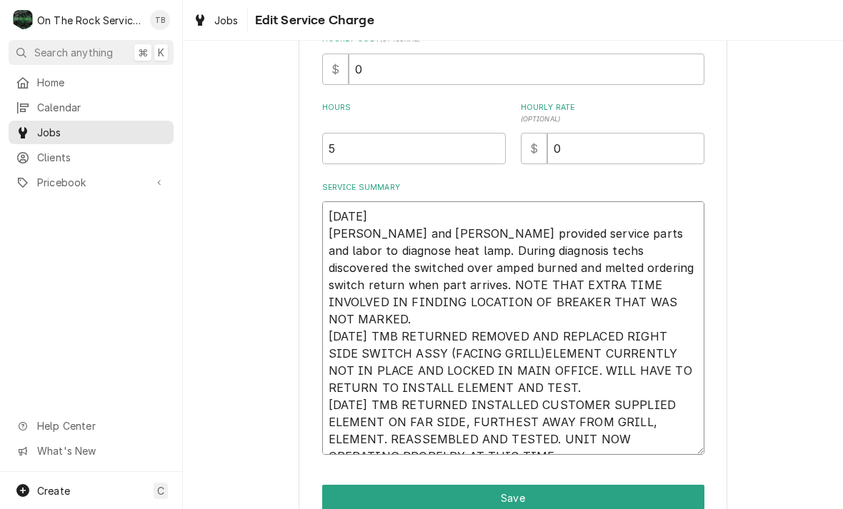
click at [362, 444] on textarea "8/25/25 Ray and Izzy provided service parts and labor to diagnose heat lamp. Du…" at bounding box center [513, 328] width 382 height 254
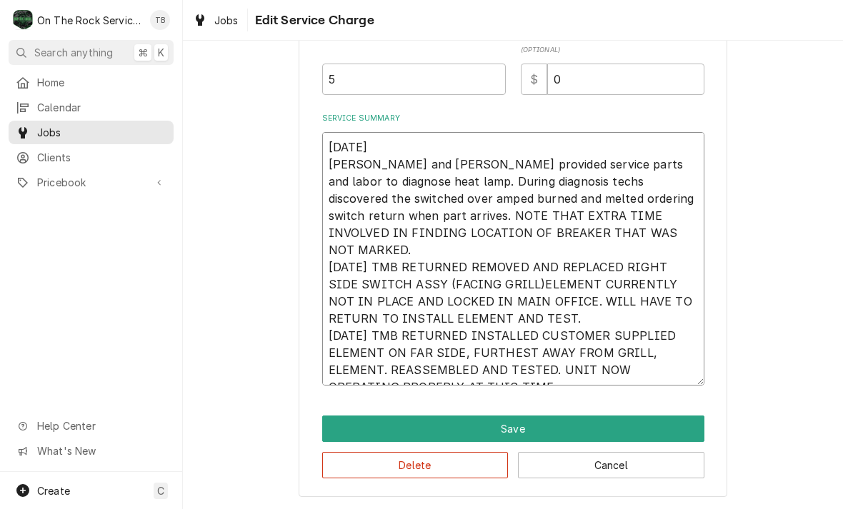
scroll to position [406, 0]
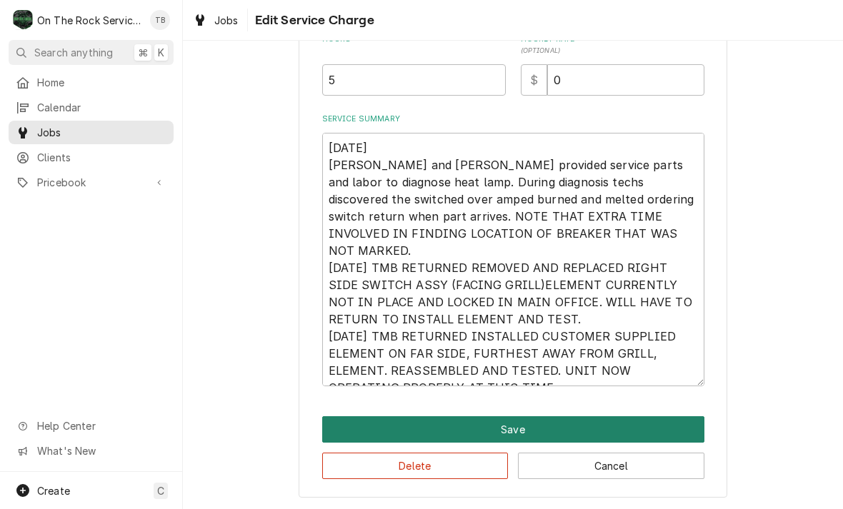
click at [535, 421] on button "Save" at bounding box center [513, 429] width 382 height 26
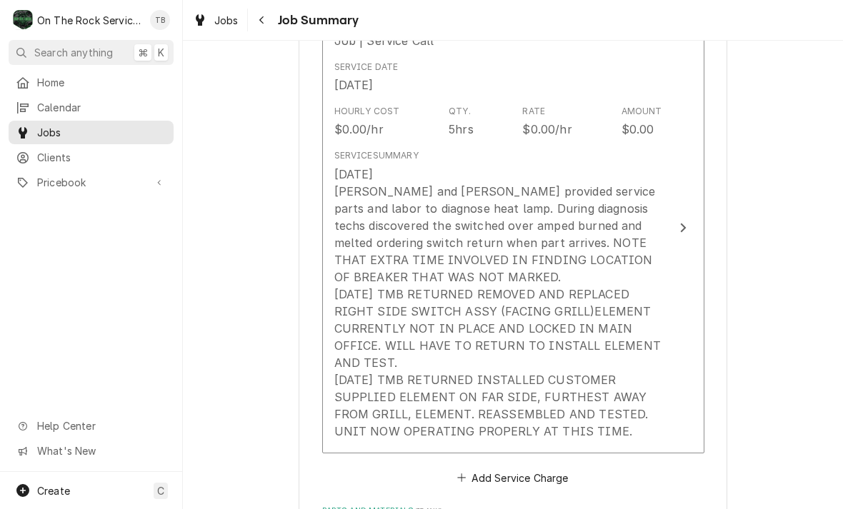
scroll to position [492, 0]
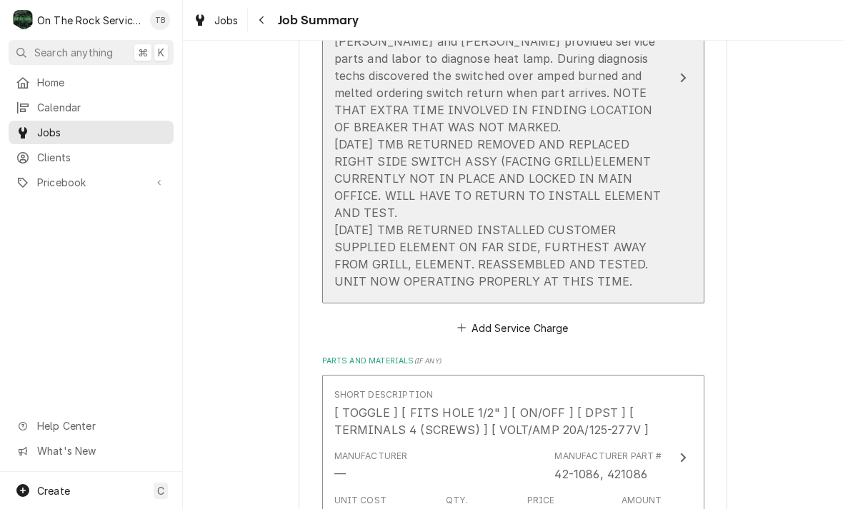
click at [614, 241] on div "8/25/25 Ray and Izzy provided service parts and labor to diagnose heat lamp. Du…" at bounding box center [498, 153] width 328 height 274
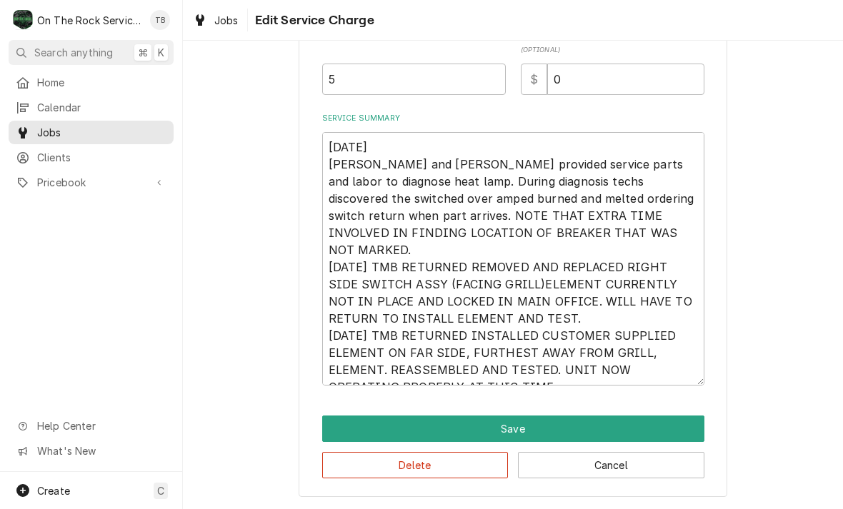
scroll to position [406, 0]
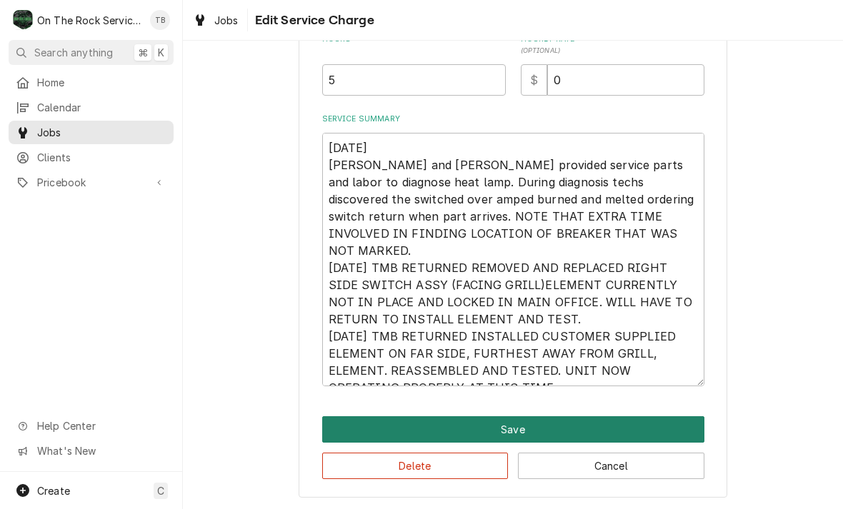
click at [532, 426] on button "Save" at bounding box center [513, 429] width 382 height 26
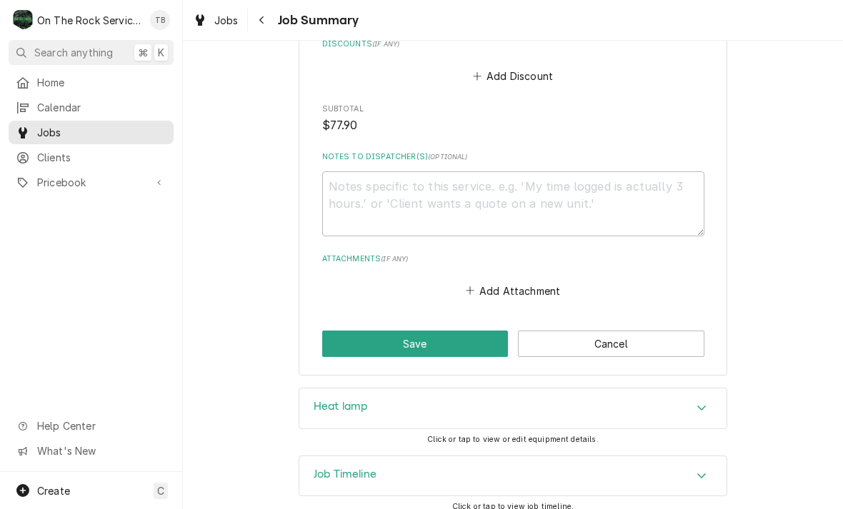
scroll to position [1287, 0]
click at [364, 197] on textarea "Notes to Dispatcher(s) ( optional )" at bounding box center [513, 203] width 382 height 65
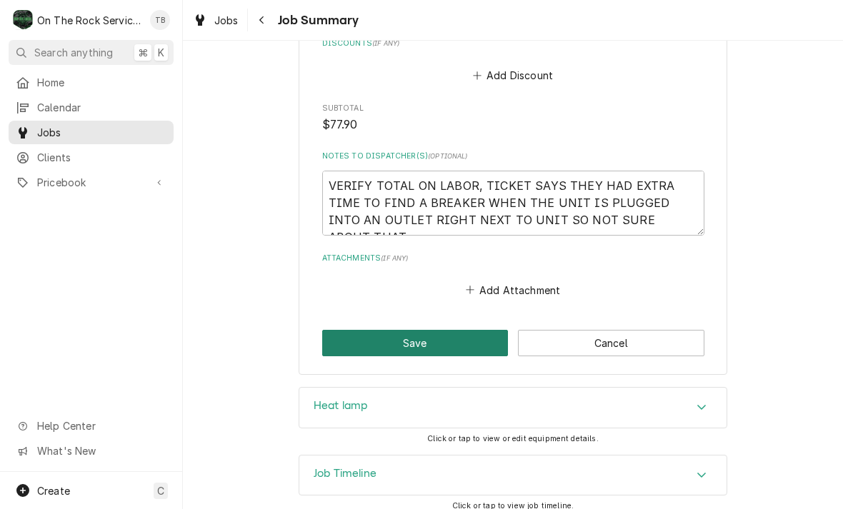
click at [466, 336] on button "Save" at bounding box center [415, 343] width 186 height 26
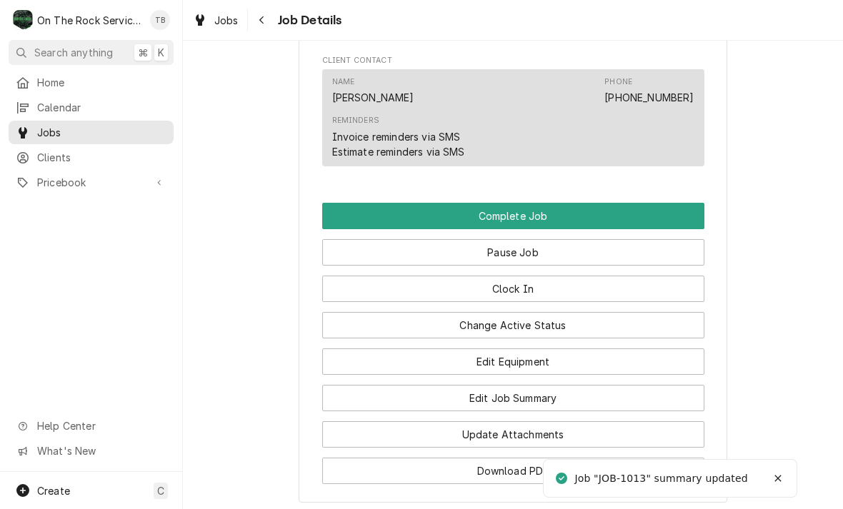
scroll to position [1141, 0]
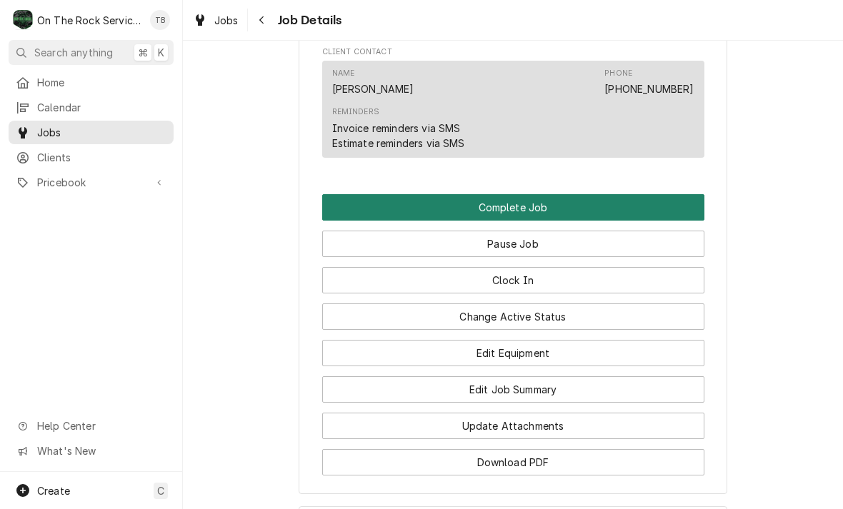
click at [543, 205] on button "Complete Job" at bounding box center [513, 207] width 382 height 26
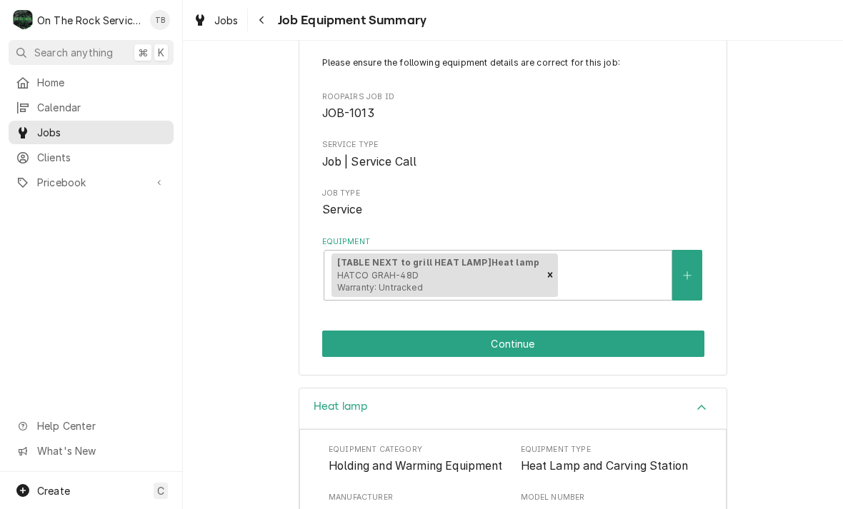
scroll to position [90, 0]
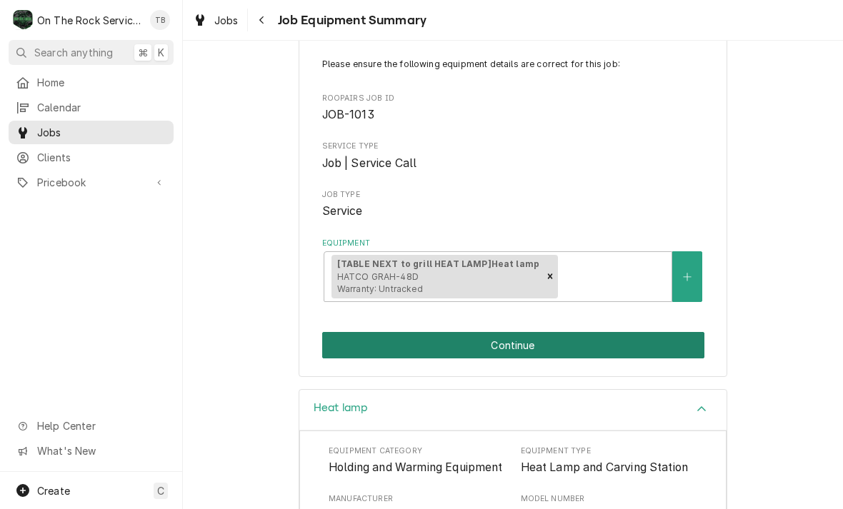
click at [513, 345] on button "Continue" at bounding box center [513, 345] width 382 height 26
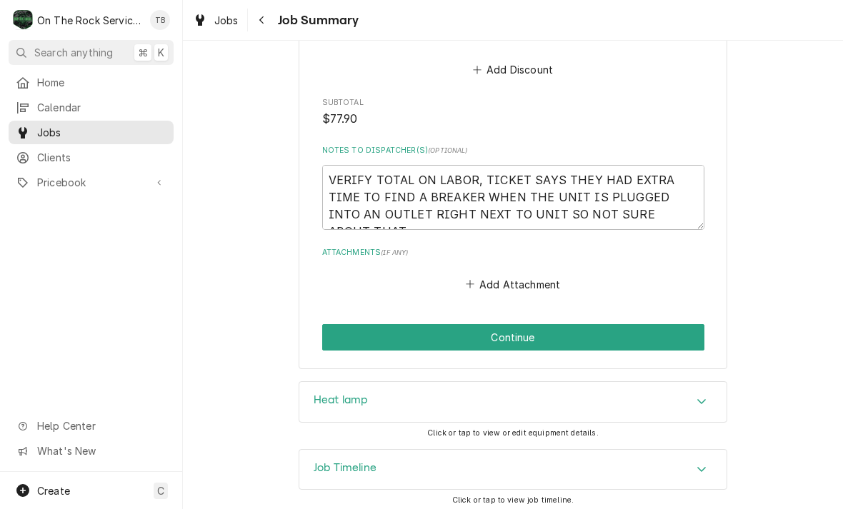
scroll to position [1292, 0]
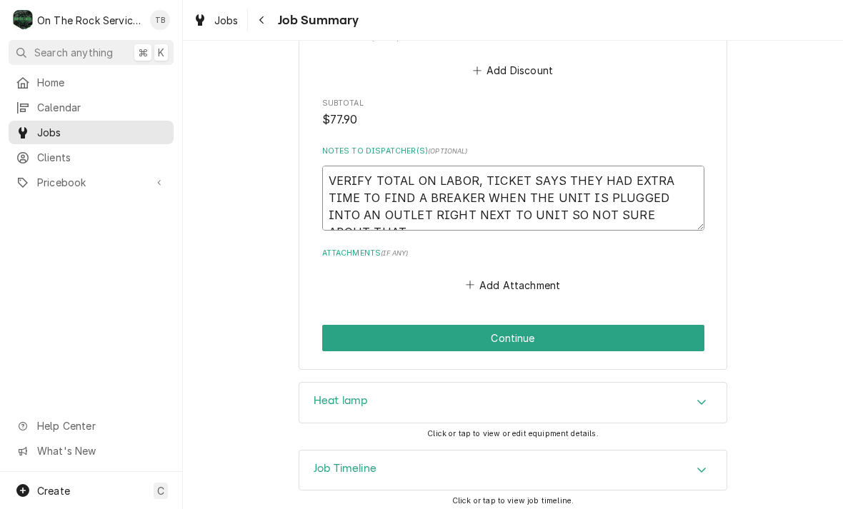
click at [672, 222] on textarea "VERIFY TOTAL ON LABOR, TICKET SAYS THEY HAD EXTRA TIME TO FIND A BREAKER WHEN T…" at bounding box center [513, 198] width 382 height 65
type textarea "x"
type textarea "VERIFY TOTAL ON LABOR, TICKET SAYS THEY HAD EXTRA TIME TO FIND A BREAKER WHEN T…"
type textarea "x"
type textarea "VERIFY TOTAL ON LABOR, TICKET SAYS THEY HAD EXTRA TIME TO FIND A BREAKER WHEN T…"
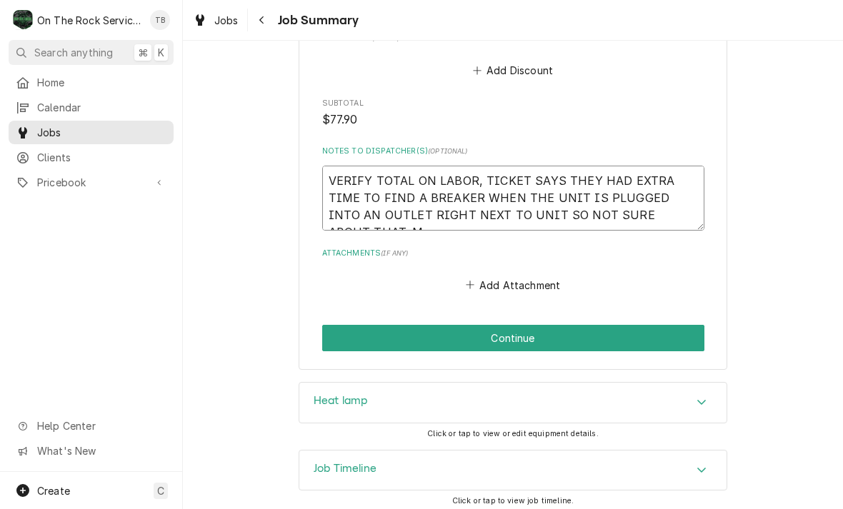
type textarea "x"
type textarea "VERIFY TOTAL ON LABOR, TICKET SAYS THEY HAD EXTRA TIME TO FIND A BREAKER WHEN T…"
type textarea "x"
type textarea "VERIFY TOTAL ON LABOR, TICKET SAYS THEY HAD EXTRA TIME TO FIND A BREAKER WHEN T…"
type textarea "x"
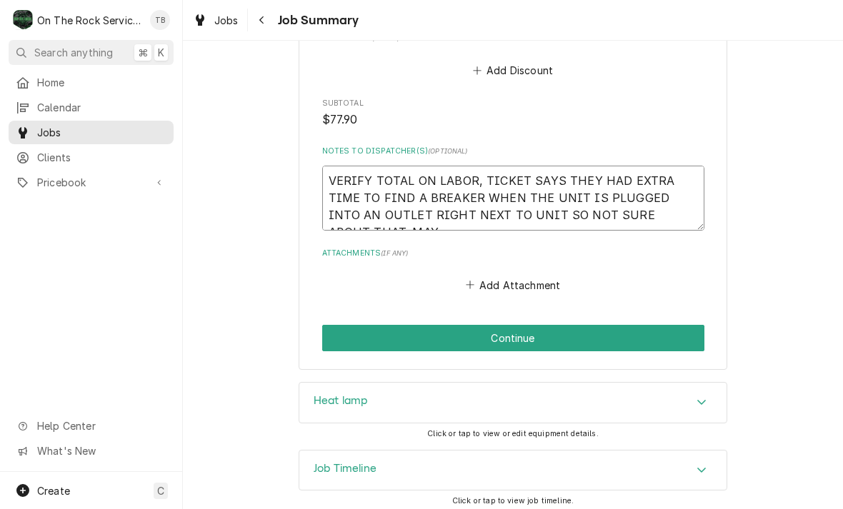
type textarea "VERIFY TOTAL ON LABOR, TICKET SAYS THEY HAD EXTRA TIME TO FIND A BREAKER WHEN T…"
type textarea "x"
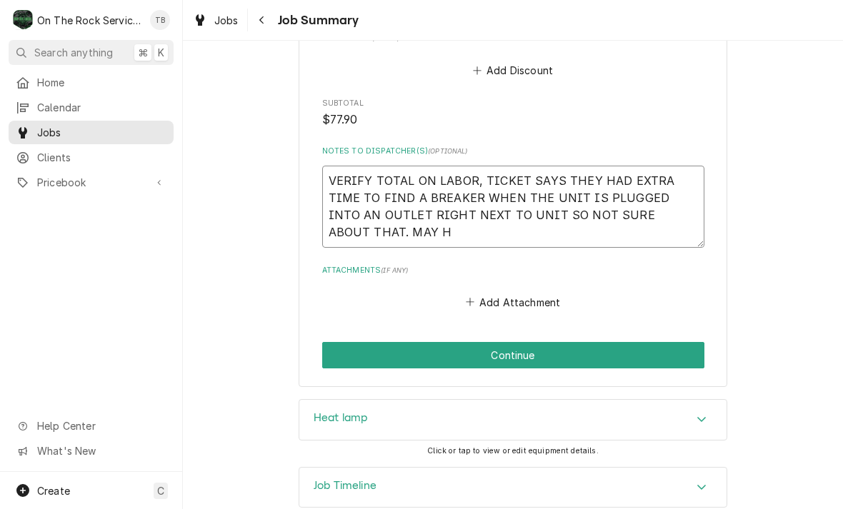
type textarea "VERIFY TOTAL ON LABOR, TICKET SAYS THEY HAD EXTRA TIME TO FIND A BREAKER WHEN T…"
type textarea "x"
type textarea "VERIFY TOTAL ON LABOR, TICKET SAYS THEY HAD EXTRA TIME TO FIND A BREAKER WHEN T…"
type textarea "x"
type textarea "VERIFY TOTAL ON LABOR, TICKET SAYS THEY HAD EXTRA TIME TO FIND A BREAKER WHEN T…"
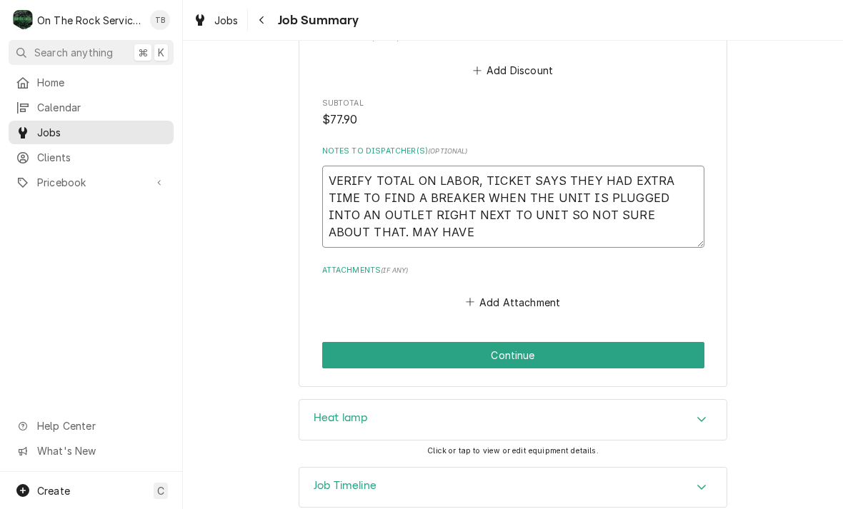
type textarea "x"
type textarea "VERIFY TOTAL ON LABOR, TICKET SAYS THEY HAD EXTRA TIME TO FIND A BREAKER WHEN T…"
type textarea "x"
type textarea "VERIFY TOTAL ON LABOR, TICKET SAYS THEY HAD EXTRA TIME TO FIND A BREAKER WHEN T…"
type textarea "x"
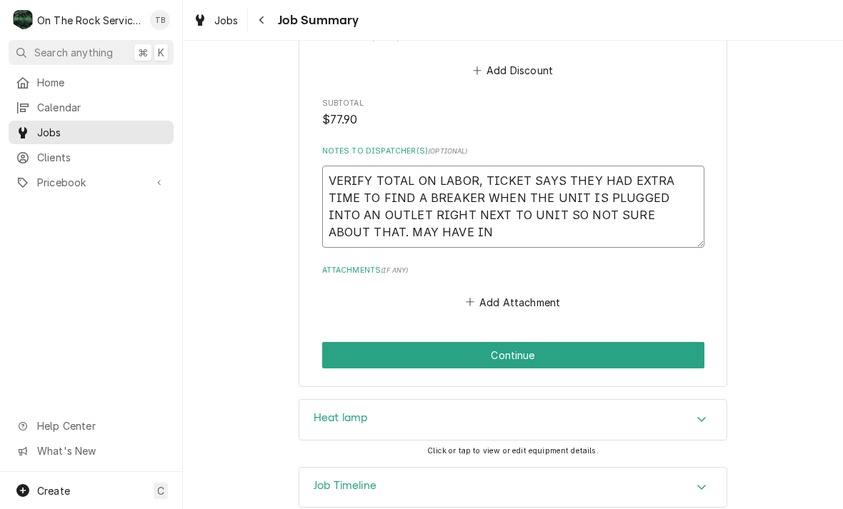
type textarea "VERIFY TOTAL ON LABOR, TICKET SAYS THEY HAD EXTRA TIME TO FIND A BREAKER WHEN T…"
type textarea "x"
type textarea "VERIFY TOTAL ON LABOR, TICKET SAYS THEY HAD EXTRA TIME TO FIND A BREAKER WHEN T…"
type textarea "x"
type textarea "VERIFY TOTAL ON LABOR, TICKET SAYS THEY HAD EXTRA TIME TO FIND A BREAKER WHEN T…"
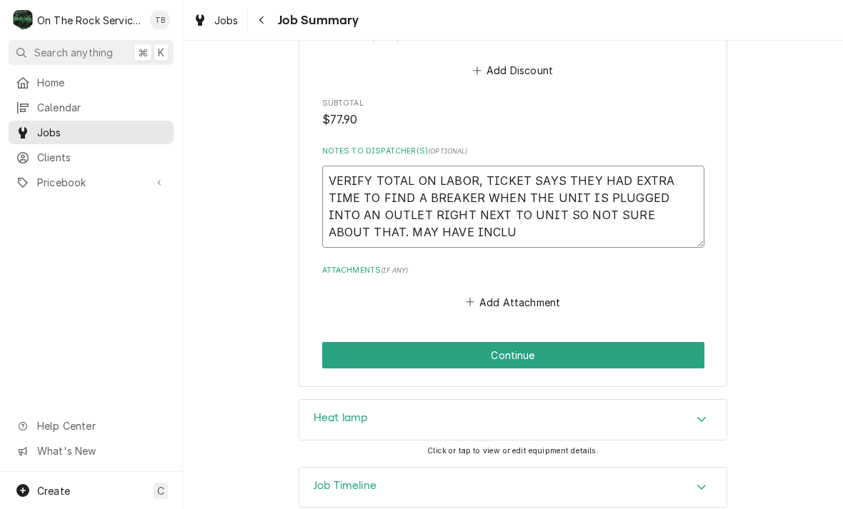
type textarea "x"
type textarea "VERIFY TOTAL ON LABOR, TICKET SAYS THEY HAD EXTRA TIME TO FIND A BREAKER WHEN T…"
type textarea "x"
type textarea "VERIFY TOTAL ON LABOR, TICKET SAYS THEY HAD EXTRA TIME TO FIND A BREAKER WHEN T…"
type textarea "x"
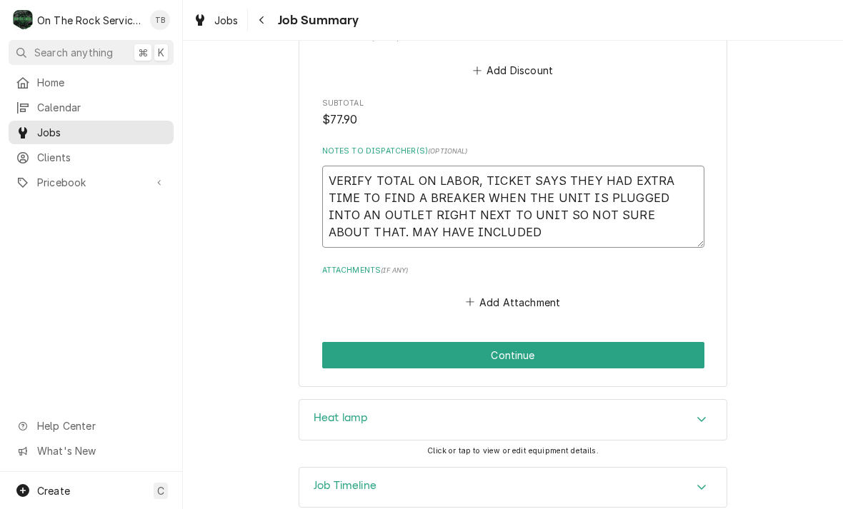
type textarea "VERIFY TOTAL ON LABOR, TICKET SAYS THEY HAD EXTRA TIME TO FIND A BREAKER WHEN T…"
type textarea "x"
type textarea "VERIFY TOTAL ON LABOR, TICKET SAYS THEY HAD EXTRA TIME TO FIND A BREAKER WHEN T…"
type textarea "x"
type textarea "VERIFY TOTAL ON LABOR, TICKET SAYS THEY HAD EXTRA TIME TO FIND A BREAKER WHEN T…"
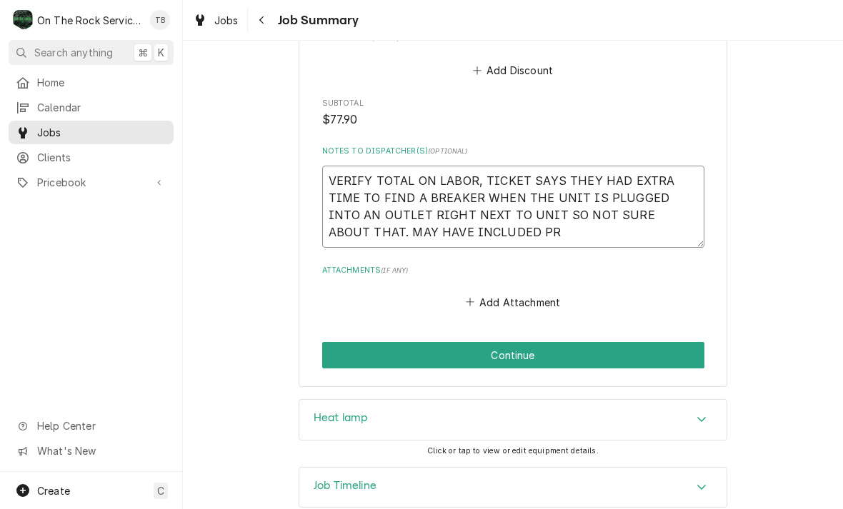
type textarea "x"
type textarea "VERIFY TOTAL ON LABOR, TICKET SAYS THEY HAD EXTRA TIME TO FIND A BREAKER WHEN T…"
type textarea "x"
type textarea "VERIFY TOTAL ON LABOR, TICKET SAYS THEY HAD EXTRA TIME TO FIND A BREAKER WHEN T…"
type textarea "x"
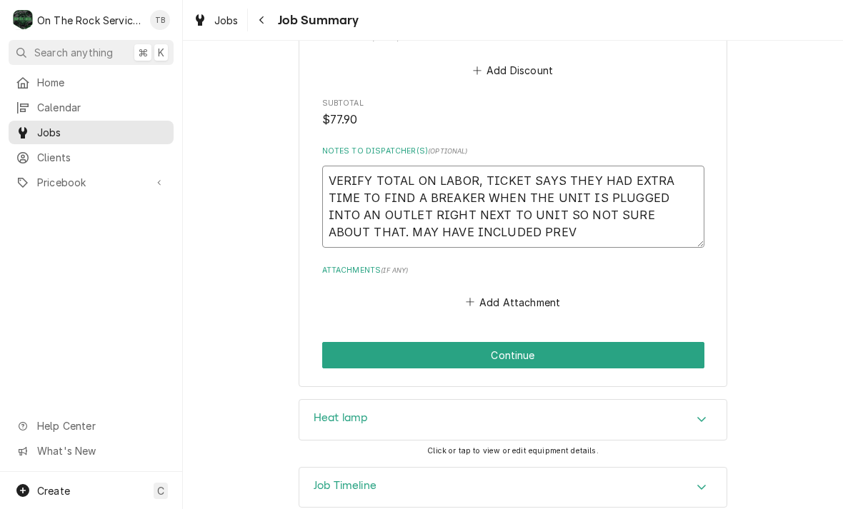
type textarea "VERIFY TOTAL ON LABOR, TICKET SAYS THEY HAD EXTRA TIME TO FIND A BREAKER WHEN T…"
type textarea "x"
type textarea "VERIFY TOTAL ON LABOR, TICKET SAYS THEY HAD EXTRA TIME TO FIND A BREAKER WHEN T…"
type textarea "x"
type textarea "VERIFY TOTAL ON LABOR, TICKET SAYS THEY HAD EXTRA TIME TO FIND A BREAKER WHEN T…"
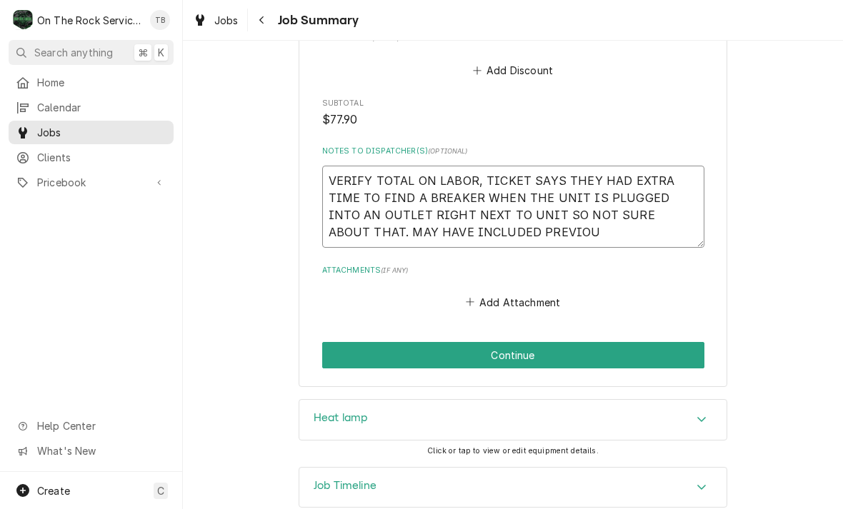
type textarea "x"
type textarea "VERIFY TOTAL ON LABOR, TICKET SAYS THEY HAD EXTRA TIME TO FIND A BREAKER WHEN T…"
type textarea "x"
type textarea "VERIFY TOTAL ON LABOR, TICKET SAYS THEY HAD EXTRA TIME TO FIND A BREAKER WHEN T…"
type textarea "x"
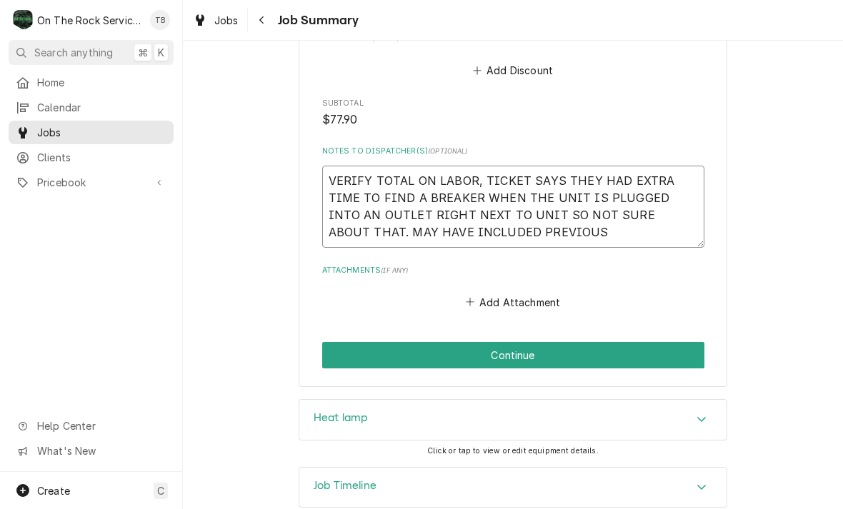
type textarea "VERIFY TOTAL ON LABOR, TICKET SAYS THEY HAD EXTRA TIME TO FIND A BREAKER WHEN T…"
type textarea "x"
type textarea "VERIFY TOTAL ON LABOR, TICKET SAYS THEY HAD EXTRA TIME TO FIND A BREAKER WHEN T…"
type textarea "x"
type textarea "VERIFY TOTAL ON LABOR, TICKET SAYS THEY HAD EXTRA TIME TO FIND A BREAKER WHEN T…"
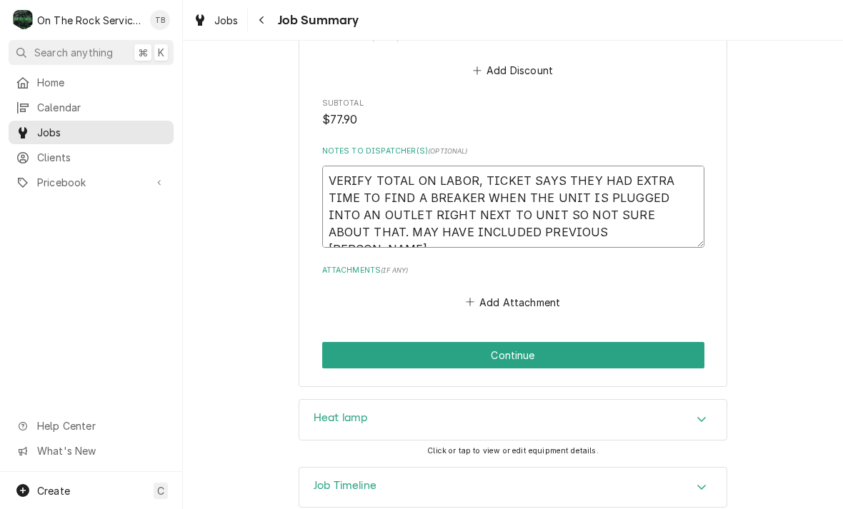
type textarea "x"
type textarea "VERIFY TOTAL ON LABOR, TICKET SAYS THEY HAD EXTRA TIME TO FIND A BREAKER WHEN T…"
type textarea "x"
type textarea "VERIFY TOTAL ON LABOR, TICKET SAYS THEY HAD EXTRA TIME TO FIND A BREAKER WHEN T…"
type textarea "x"
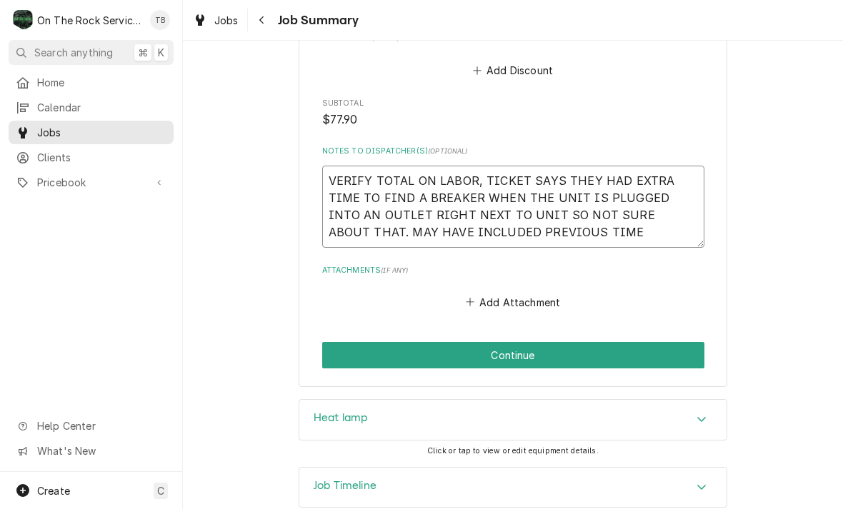
type textarea "VERIFY TOTAL ON LABOR, TICKET SAYS THEY HAD EXTRA TIME TO FIND A BREAKER WHEN T…"
type textarea "x"
type textarea "VERIFY TOTAL ON LABOR, TICKET SAYS THEY HAD EXTRA TIME TO FIND A BREAKER WHEN T…"
type textarea "x"
type textarea "VERIFY TOTAL ON LABOR, TICKET SAYS THEY HAD EXTRA TIME TO FIND A BREAKER WHEN T…"
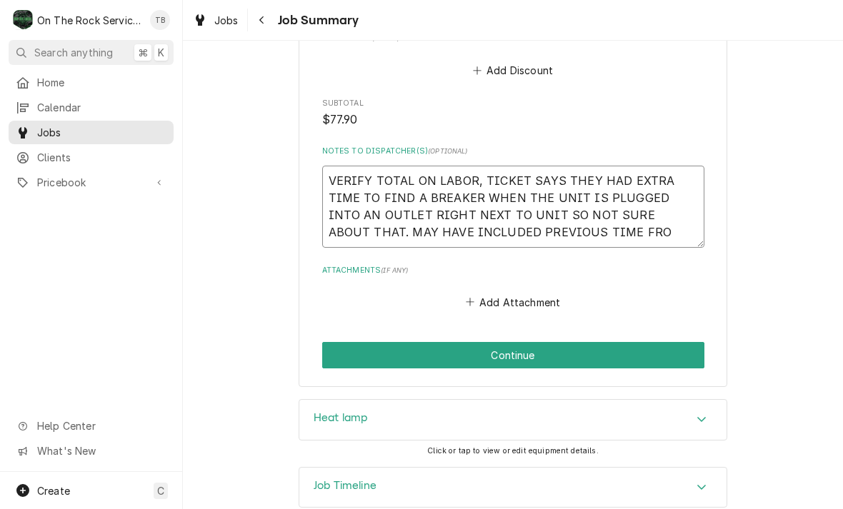
type textarea "x"
type textarea "VERIFY TOTAL ON LABOR, TICKET SAYS THEY HAD EXTRA TIME TO FIND A BREAKER WHEN T…"
type textarea "x"
type textarea "VERIFY TOTAL ON LABOR, TICKET SAYS THEY HAD EXTRA TIME TO FIND A BREAKER WHEN T…"
type textarea "x"
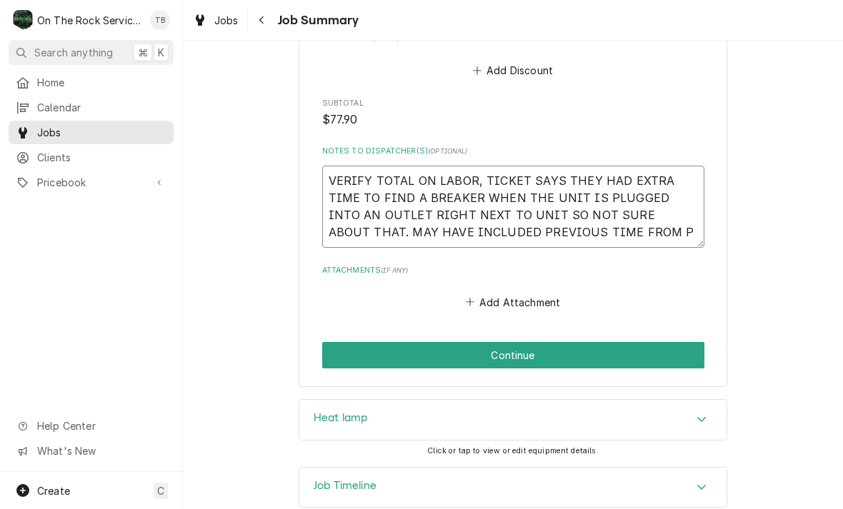
type textarea "VERIFY TOTAL ON LABOR, TICKET SAYS THEY HAD EXTRA TIME TO FIND A BREAKER WHEN T…"
type textarea "x"
type textarea "VERIFY TOTAL ON LABOR, TICKET SAYS THEY HAD EXTRA TIME TO FIND A BREAKER WHEN T…"
type textarea "x"
type textarea "VERIFY TOTAL ON LABOR, TICKET SAYS THEY HAD EXTRA TIME TO FIND A BREAKER WHEN T…"
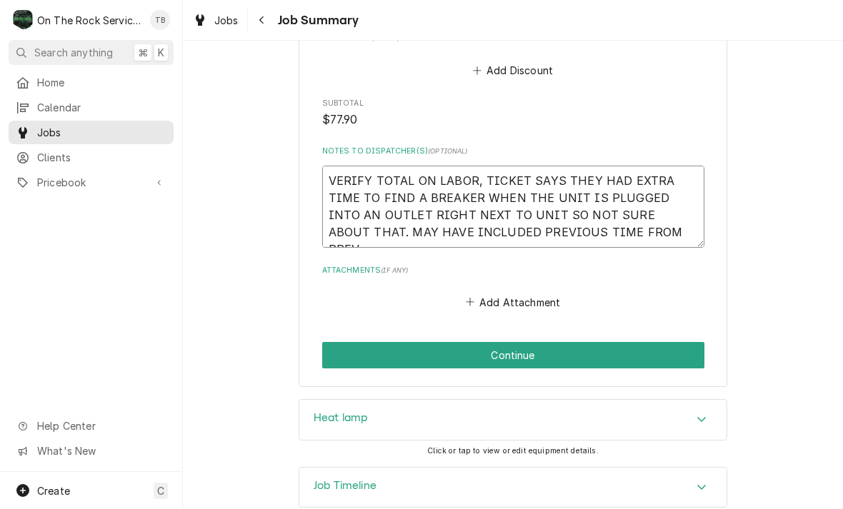
type textarea "x"
type textarea "VERIFY TOTAL ON LABOR, TICKET SAYS THEY HAD EXTRA TIME TO FIND A BREAKER WHEN T…"
type textarea "x"
type textarea "VERIFY TOTAL ON LABOR, TICKET SAYS THEY HAD EXTRA TIME TO FIND A BREAKER WHEN T…"
type textarea "x"
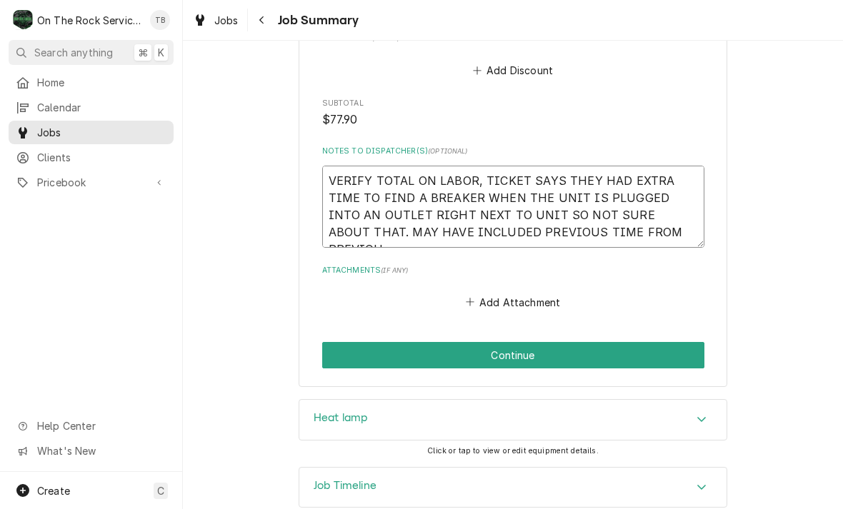
type textarea "VERIFY TOTAL ON LABOR, TICKET SAYS THEY HAD EXTRA TIME TO FIND A BREAKER WHEN T…"
type textarea "x"
type textarea "VERIFY TOTAL ON LABOR, TICKET SAYS THEY HAD EXTRA TIME TO FIND A BREAKER WHEN T…"
type textarea "x"
type textarea "VERIFY TOTAL ON LABOR, TICKET SAYS THEY HAD EXTRA TIME TO FIND A BREAKER WHEN T…"
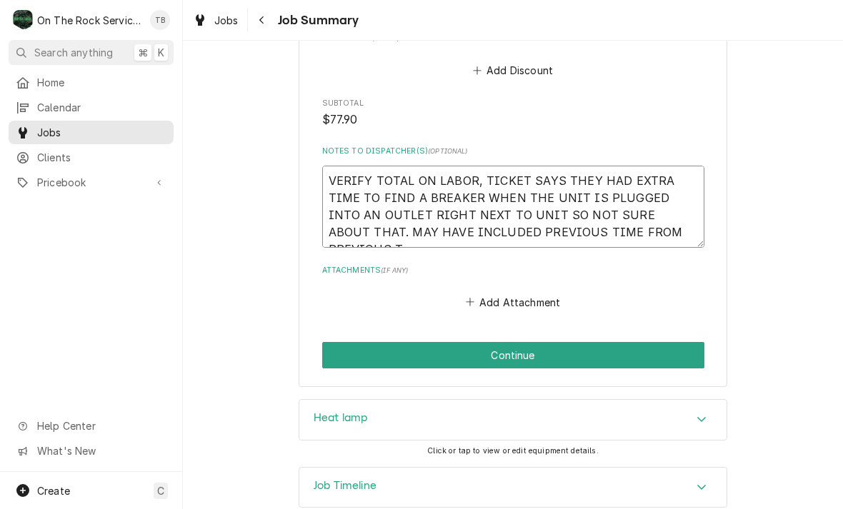
type textarea "x"
type textarea "VERIFY TOTAL ON LABOR, TICKET SAYS THEY HAD EXTRA TIME TO FIND A BREAKER WHEN T…"
type textarea "x"
type textarea "VERIFY TOTAL ON LABOR, TICKET SAYS THEY HAD EXTRA TIME TO FIND A BREAKER WHEN T…"
type textarea "x"
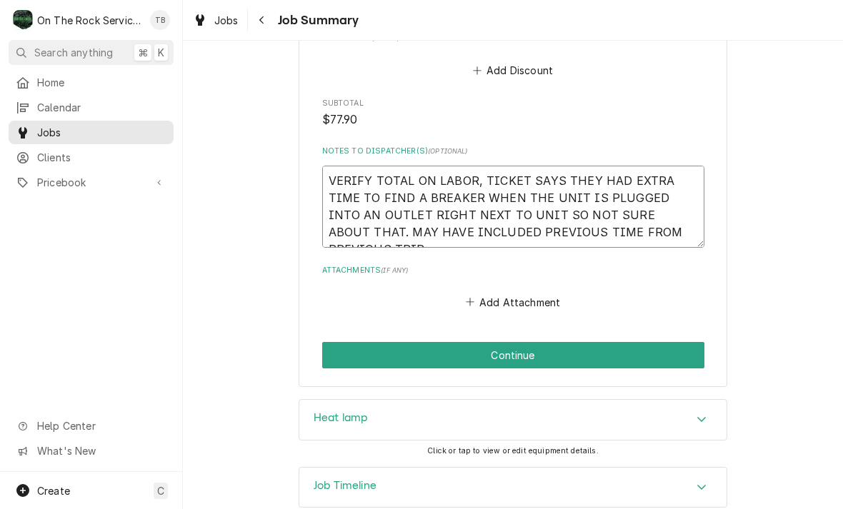
type textarea "VERIFY TOTAL ON LABOR, TICKET SAYS THEY HAD EXTRA TIME TO FIND A BREAKER WHEN T…"
type textarea "x"
type textarea "VERIFY TOTAL ON LABOR, TICKET SAYS THEY HAD EXTRA TIME TO FIND A BREAKER WHEN T…"
type textarea "x"
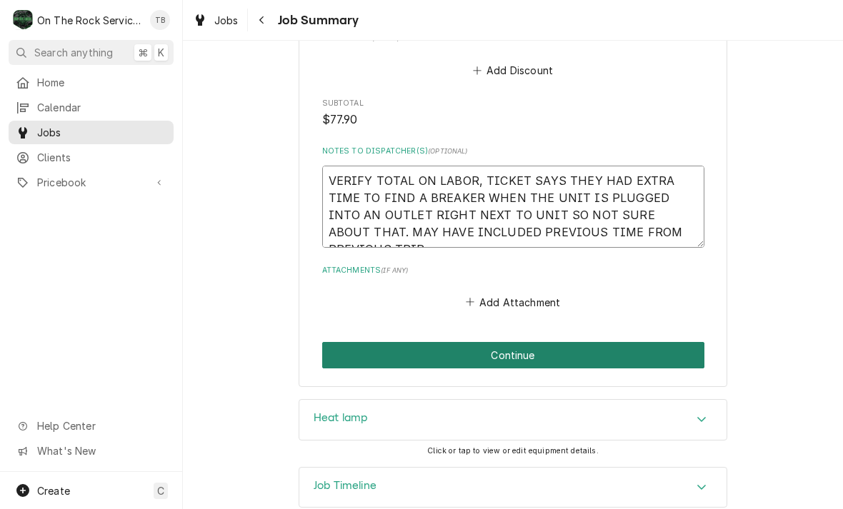
type textarea "VERIFY TOTAL ON LABOR, TICKET SAYS THEY HAD EXTRA TIME TO FIND A BREAKER WHEN T…"
click at [524, 346] on button "Continue" at bounding box center [513, 355] width 382 height 26
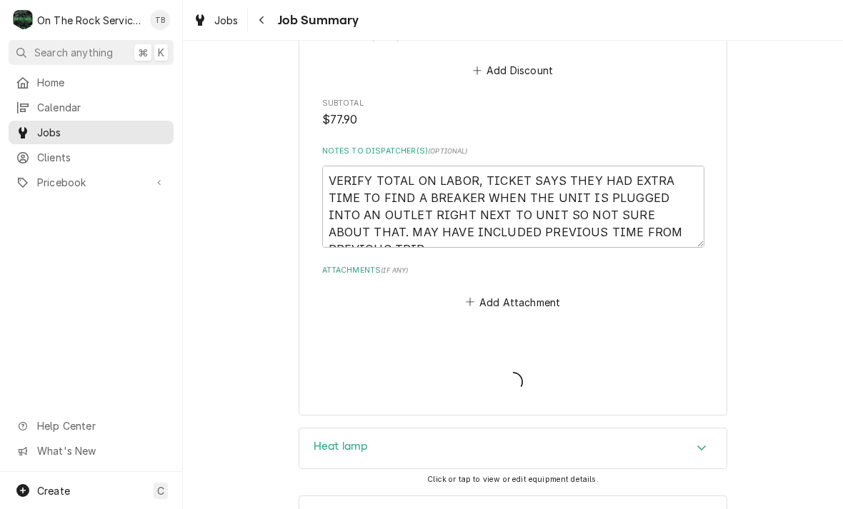
type textarea "x"
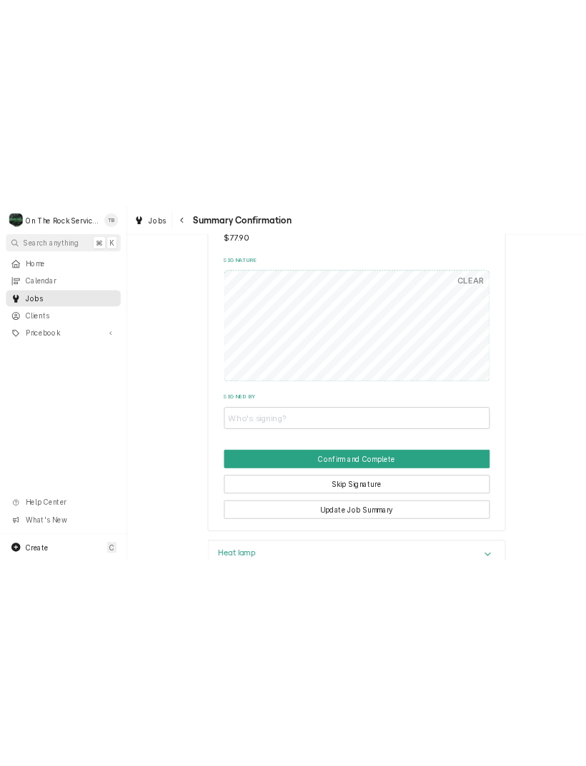
scroll to position [1107, 0]
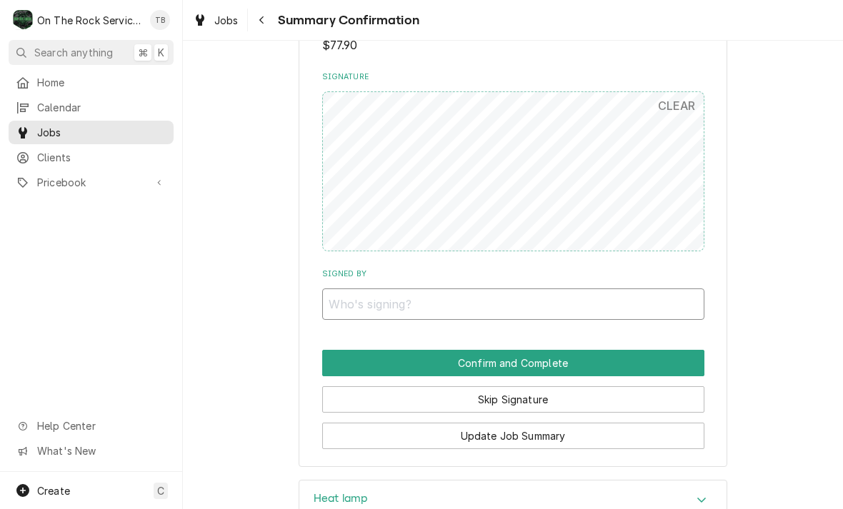
click at [456, 293] on input "Signed By" at bounding box center [513, 304] width 382 height 31
type input "KAREN"
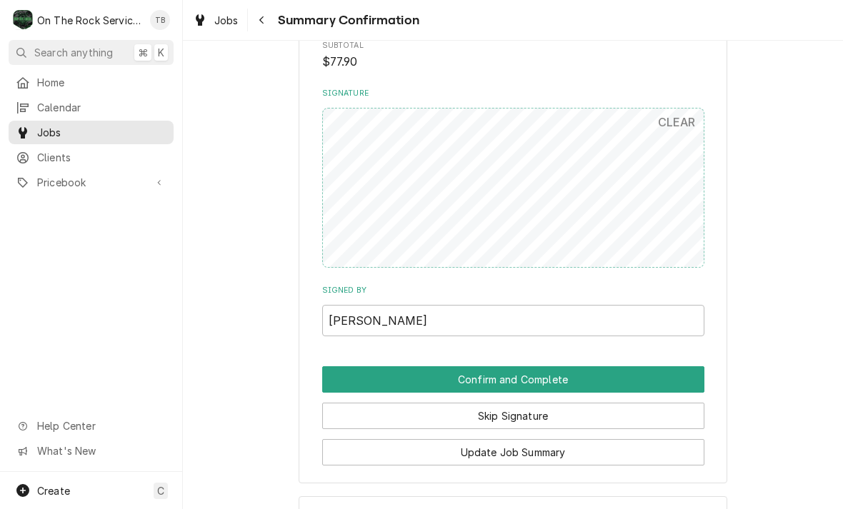
scroll to position [1085, 0]
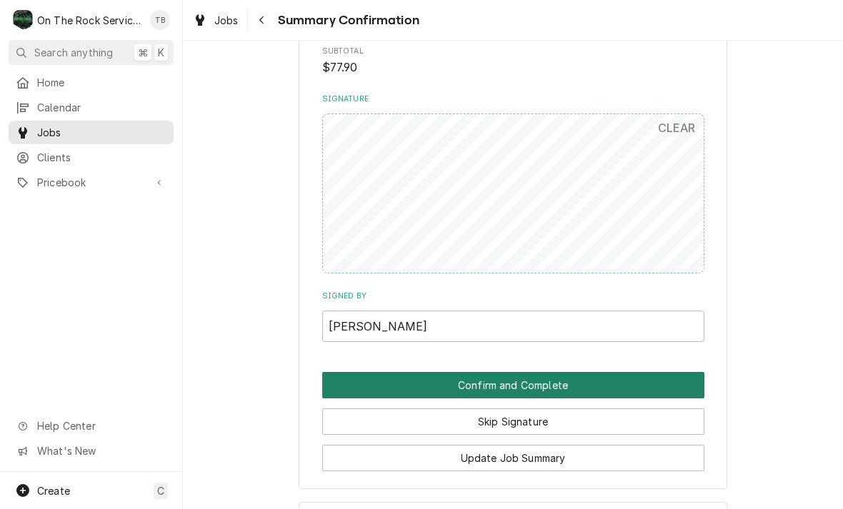
click at [599, 372] on button "Confirm and Complete" at bounding box center [513, 385] width 382 height 26
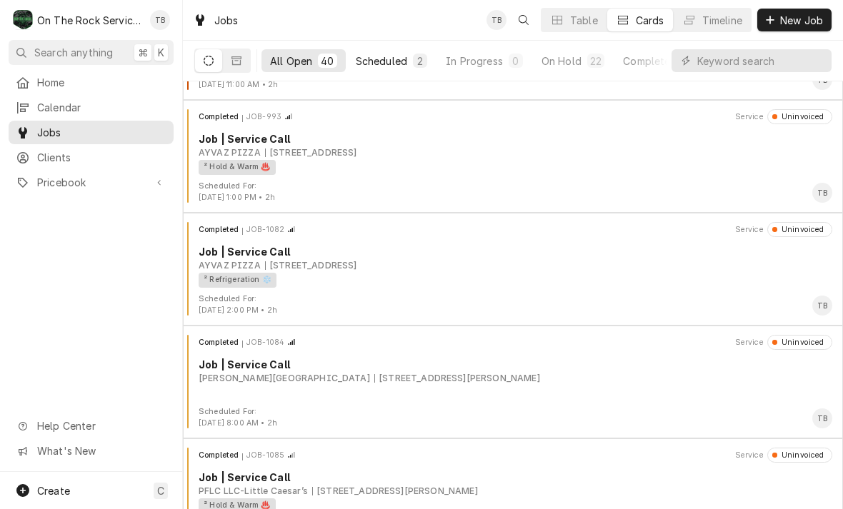
scroll to position [3820, 0]
